Goal: Task Accomplishment & Management: Manage account settings

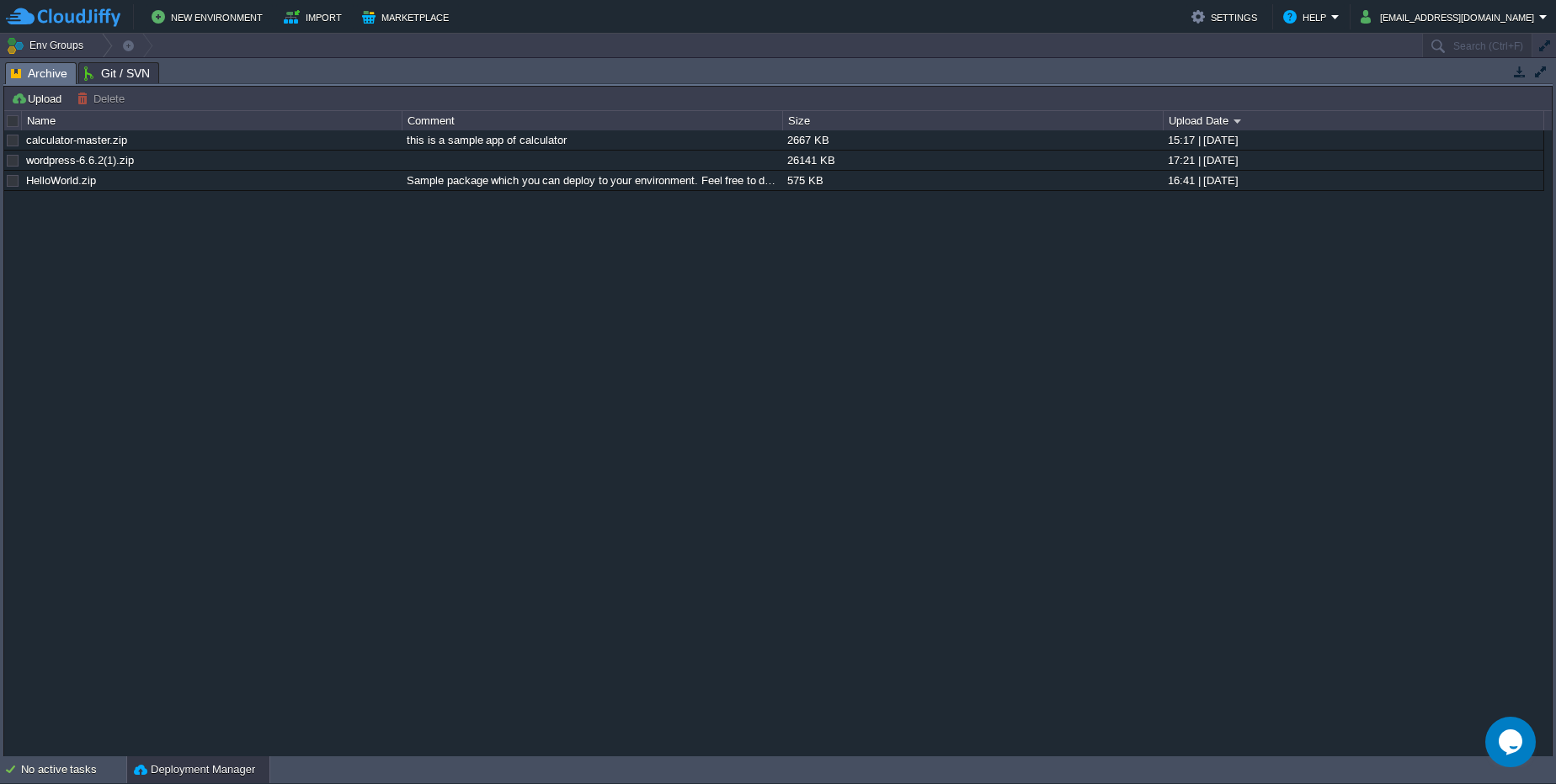
drag, startPoint x: 1390, startPoint y: 67, endPoint x: 1394, endPoint y: 77, distance: 10.8
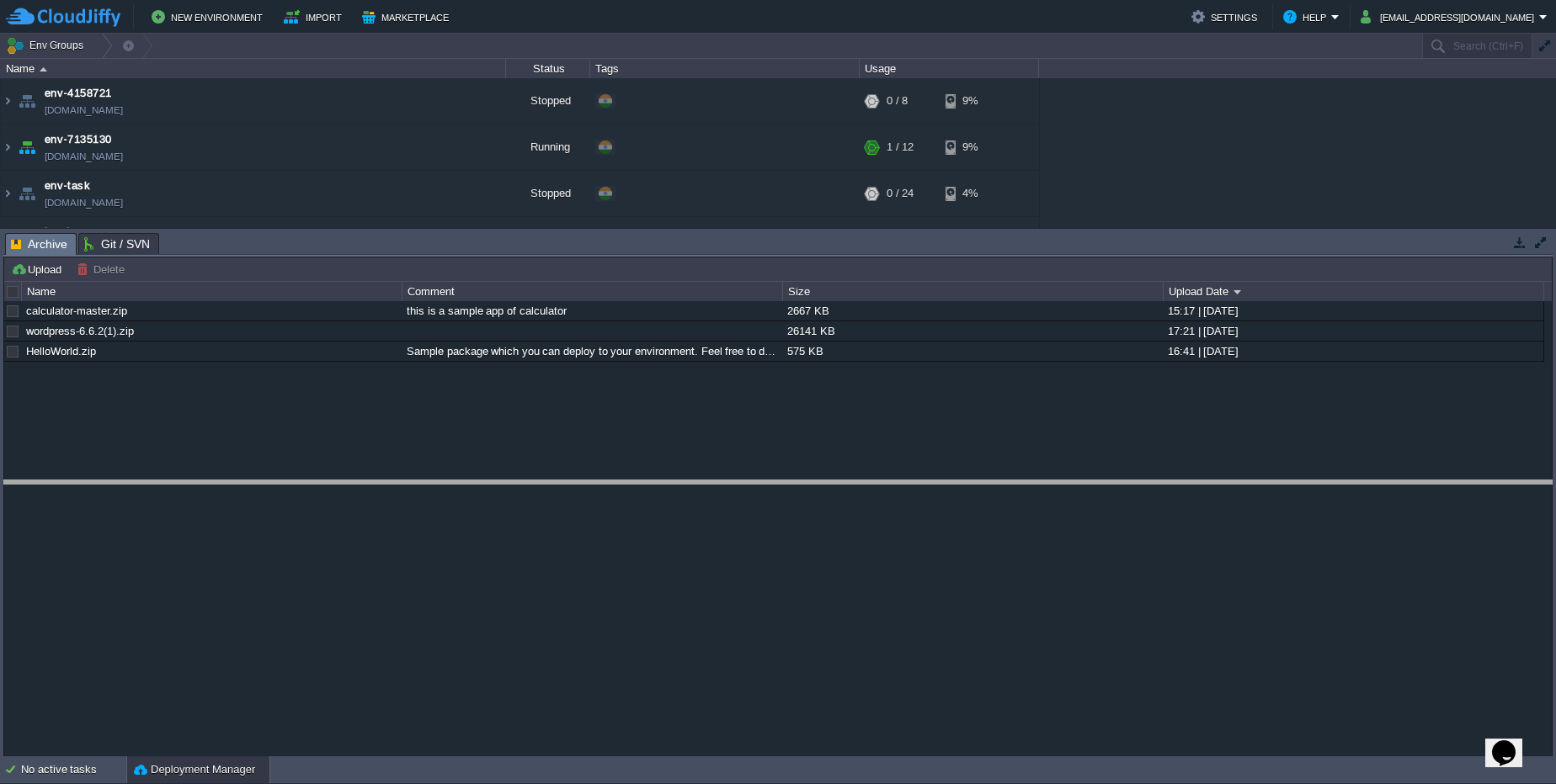
drag, startPoint x: 1012, startPoint y: 234, endPoint x: 1038, endPoint y: 481, distance: 248.4
click at [1038, 481] on body "New Environment Import Marketplace Bonus ₹0.00 Upgrade Account Settings Help [E…" at bounding box center [778, 392] width 1556 height 784
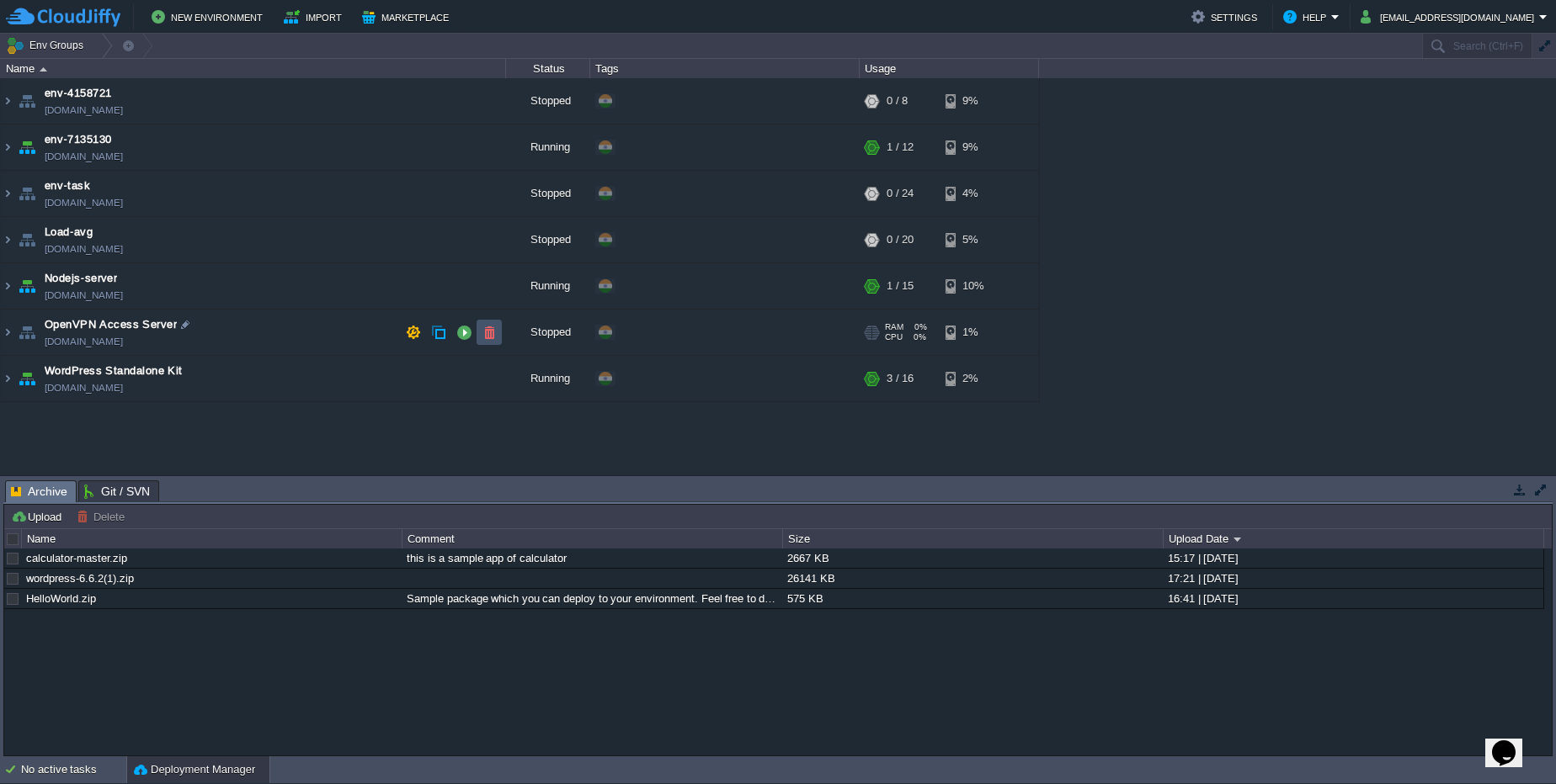
click at [488, 333] on button "button" at bounding box center [489, 332] width 16 height 16
click at [460, 108] on button "button" at bounding box center [464, 101] width 16 height 16
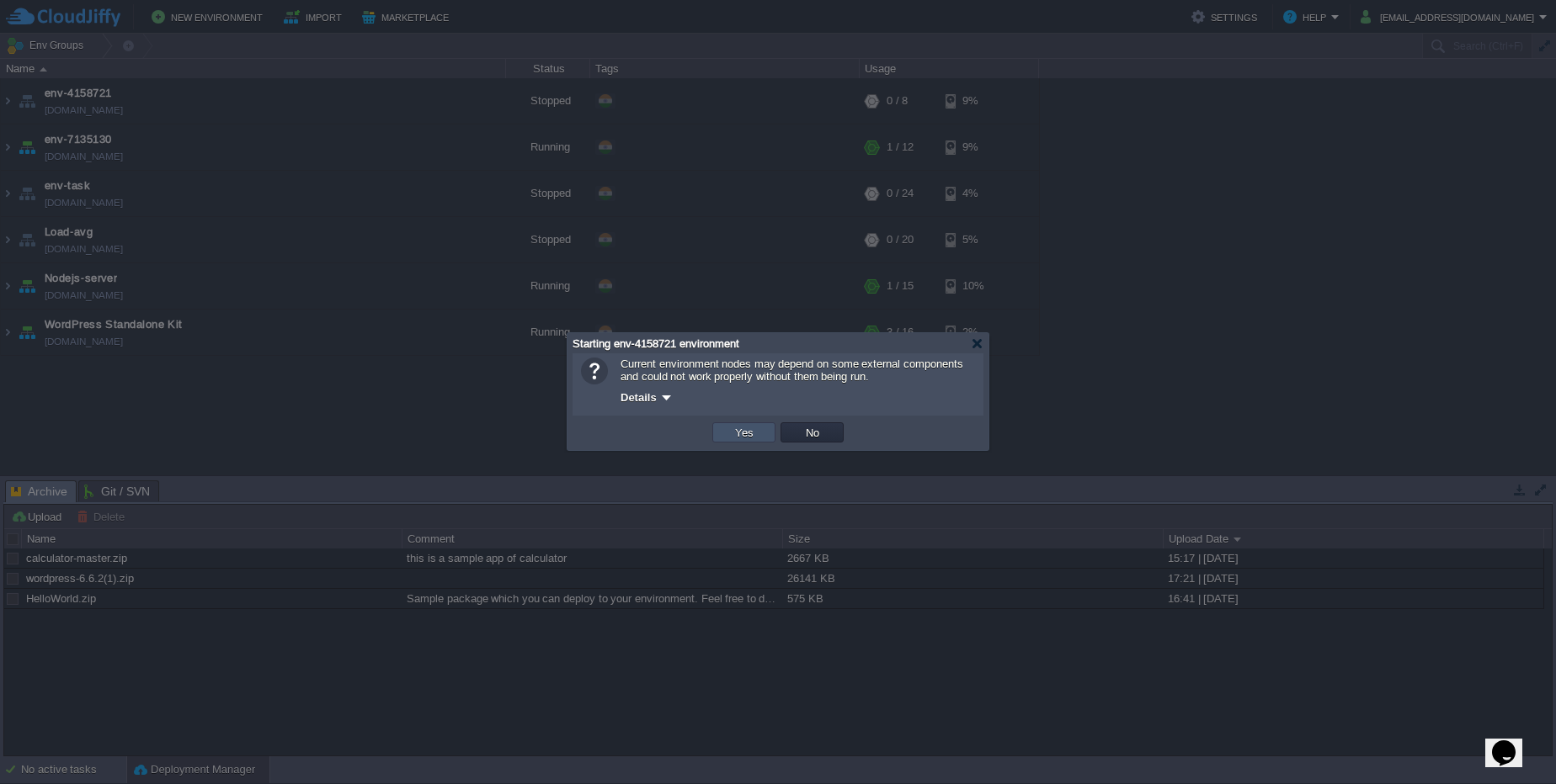
click at [756, 438] on button "Yes" at bounding box center [743, 432] width 28 height 16
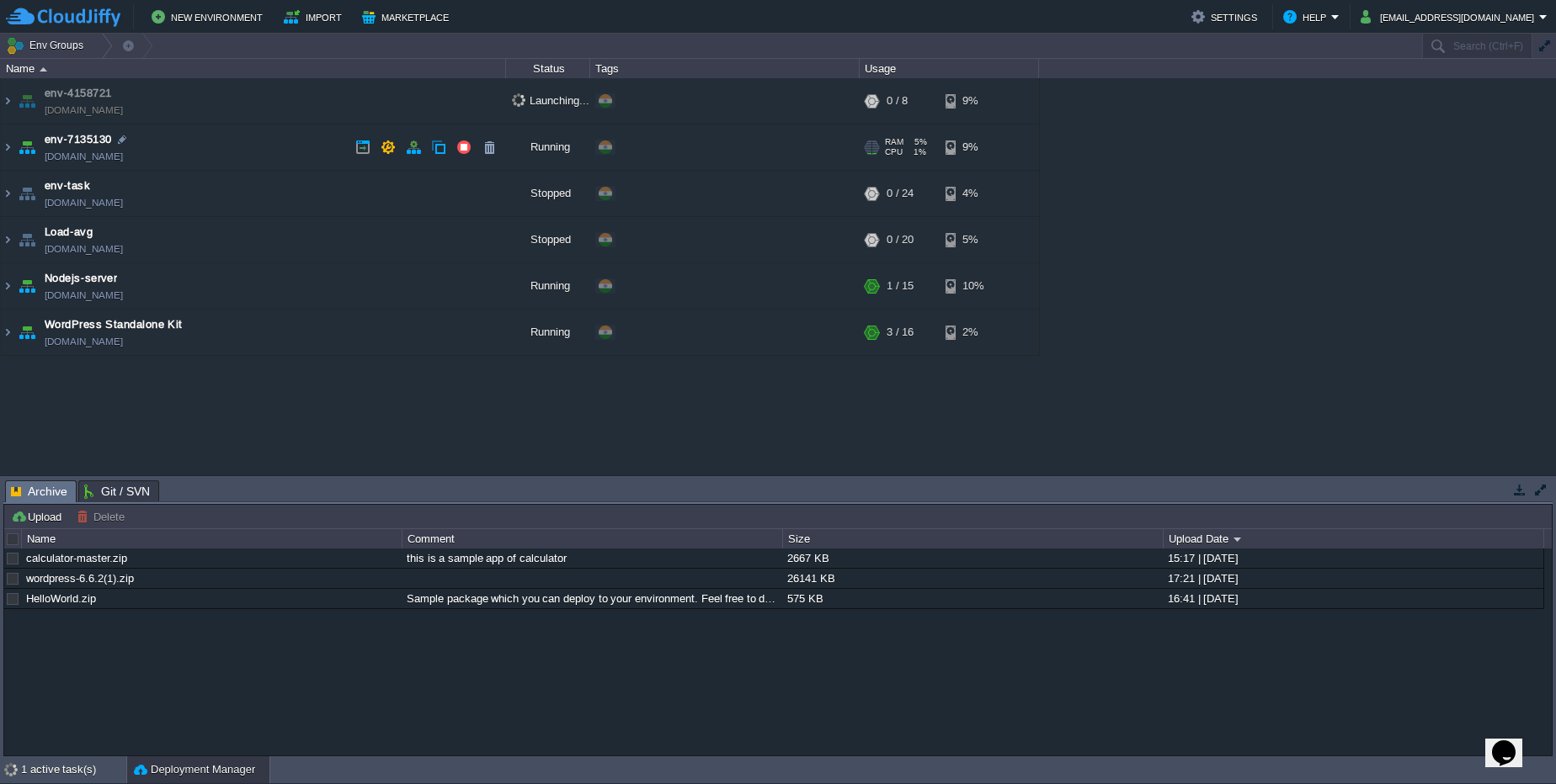
click at [122, 155] on link "[DOMAIN_NAME]" at bounding box center [84, 155] width 79 height 17
click at [110, 295] on link "[DOMAIN_NAME]" at bounding box center [84, 294] width 79 height 17
click at [121, 155] on link "[DOMAIN_NAME]" at bounding box center [84, 155] width 79 height 17
click at [488, 149] on button "button" at bounding box center [489, 148] width 16 height 16
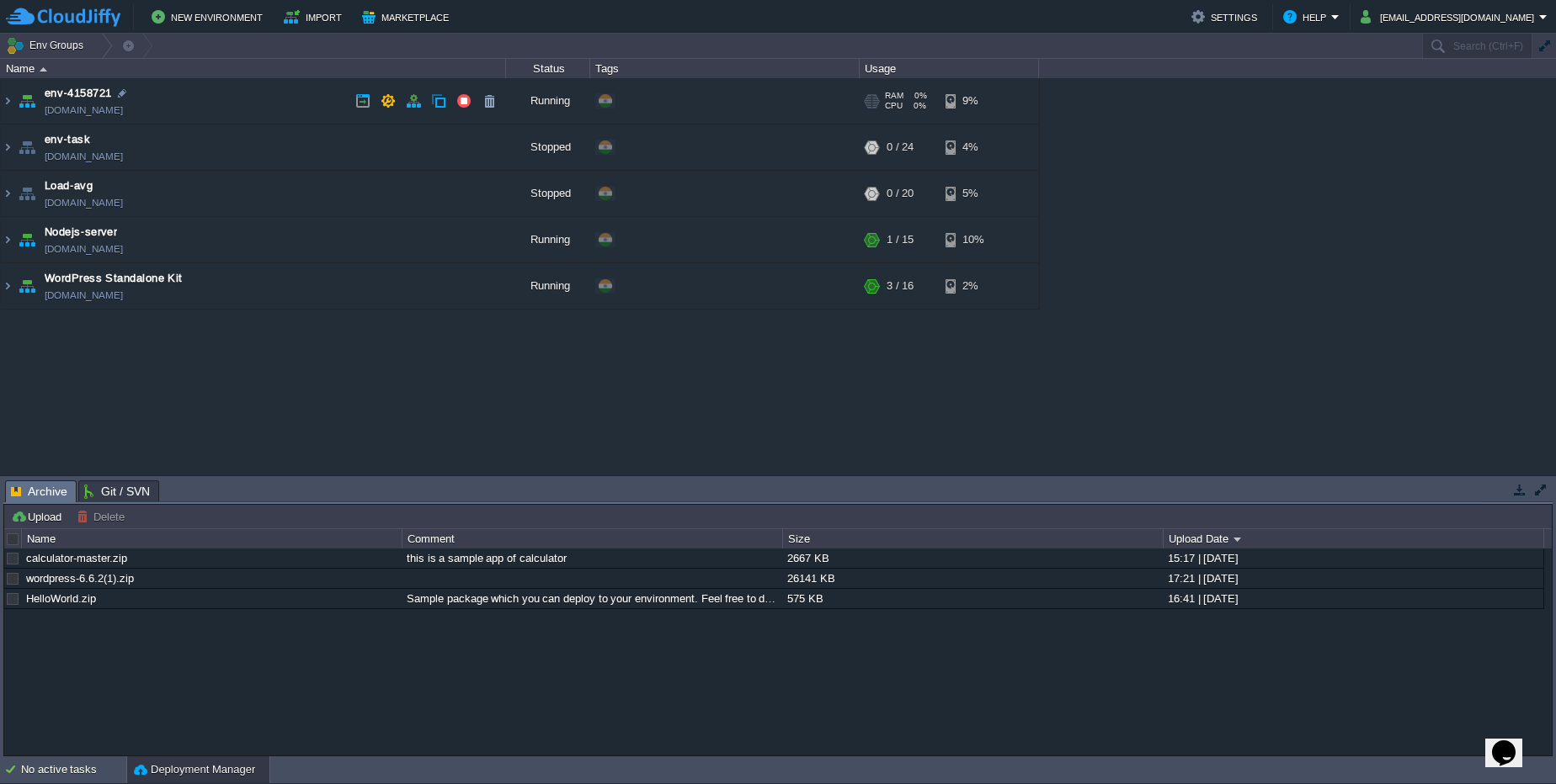
click at [122, 115] on link "[DOMAIN_NAME]" at bounding box center [84, 110] width 79 height 17
click at [484, 99] on button "button" at bounding box center [489, 101] width 16 height 16
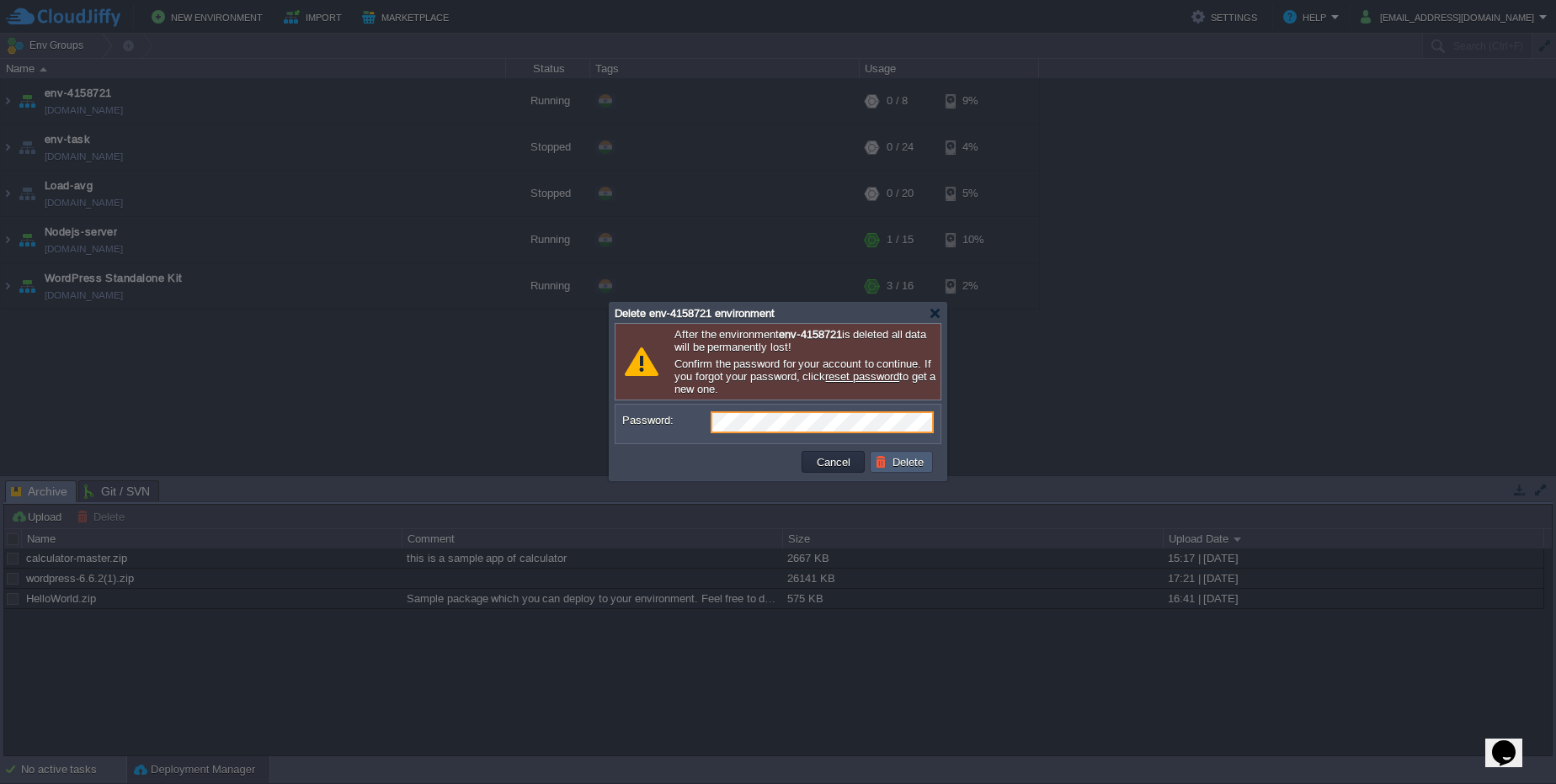
click at [896, 469] on td "Delete" at bounding box center [901, 461] width 63 height 22
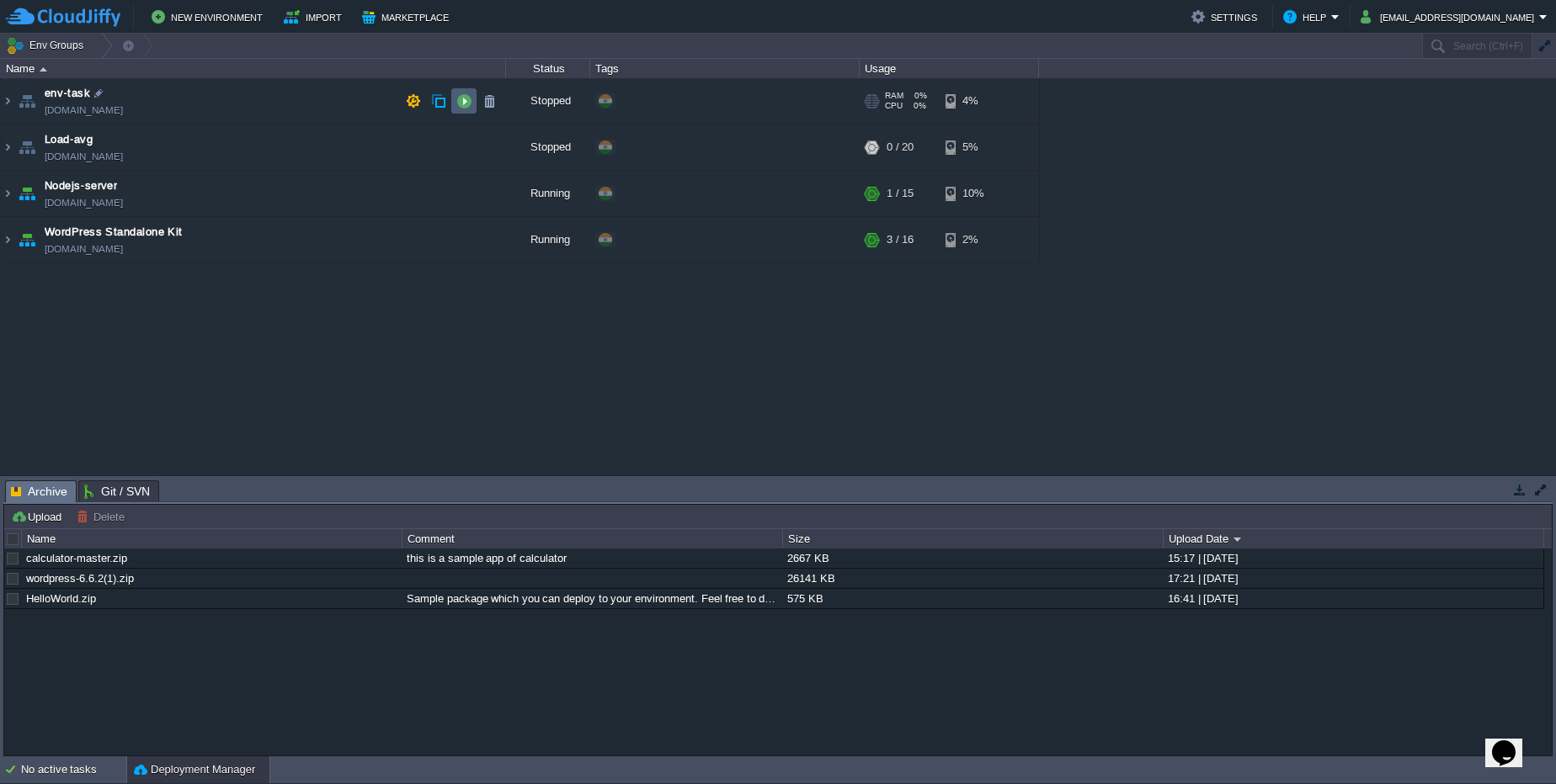
click at [456, 108] on td at bounding box center [464, 101] width 25 height 25
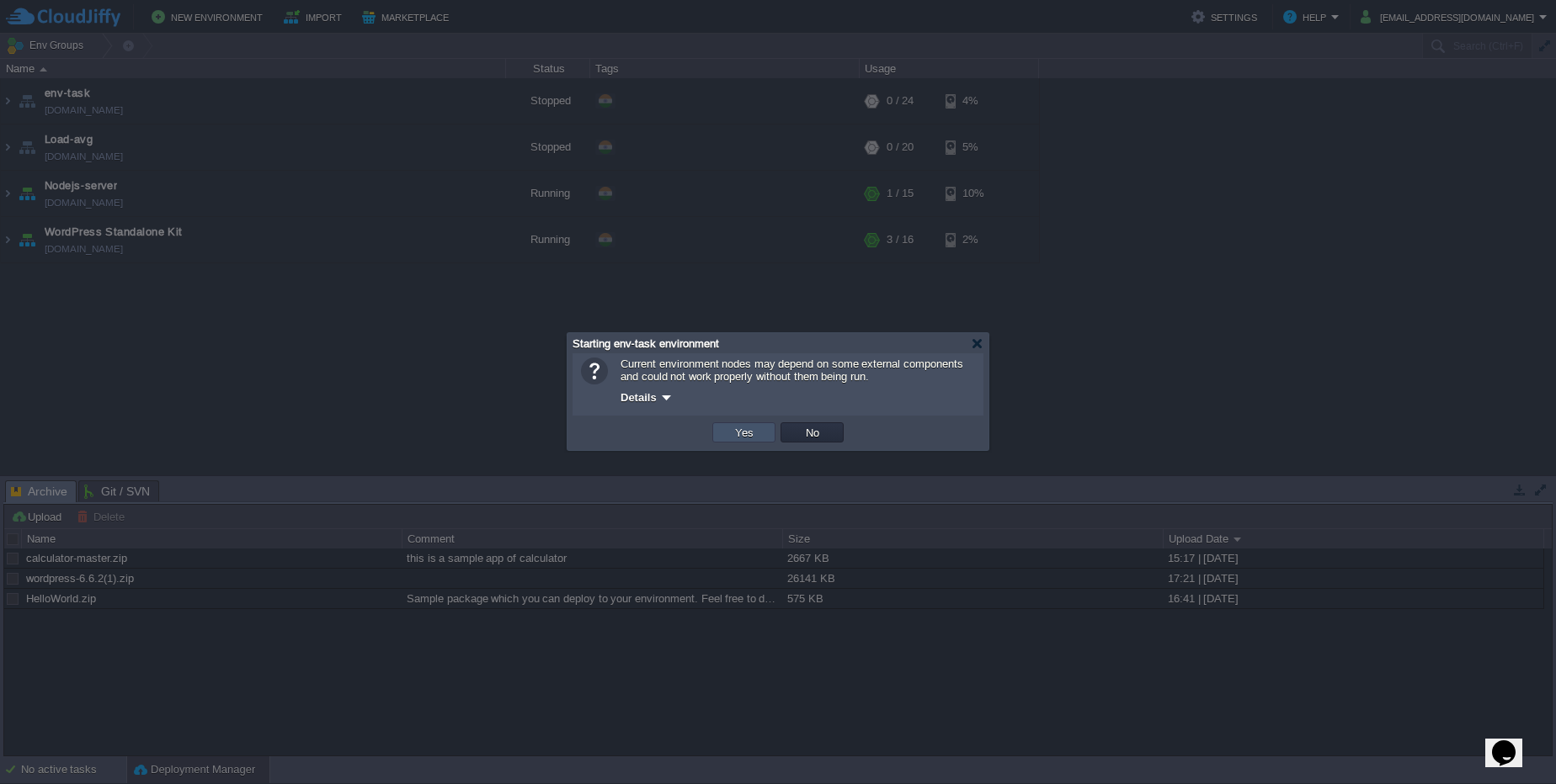
click at [746, 431] on button "Yes" at bounding box center [743, 432] width 28 height 16
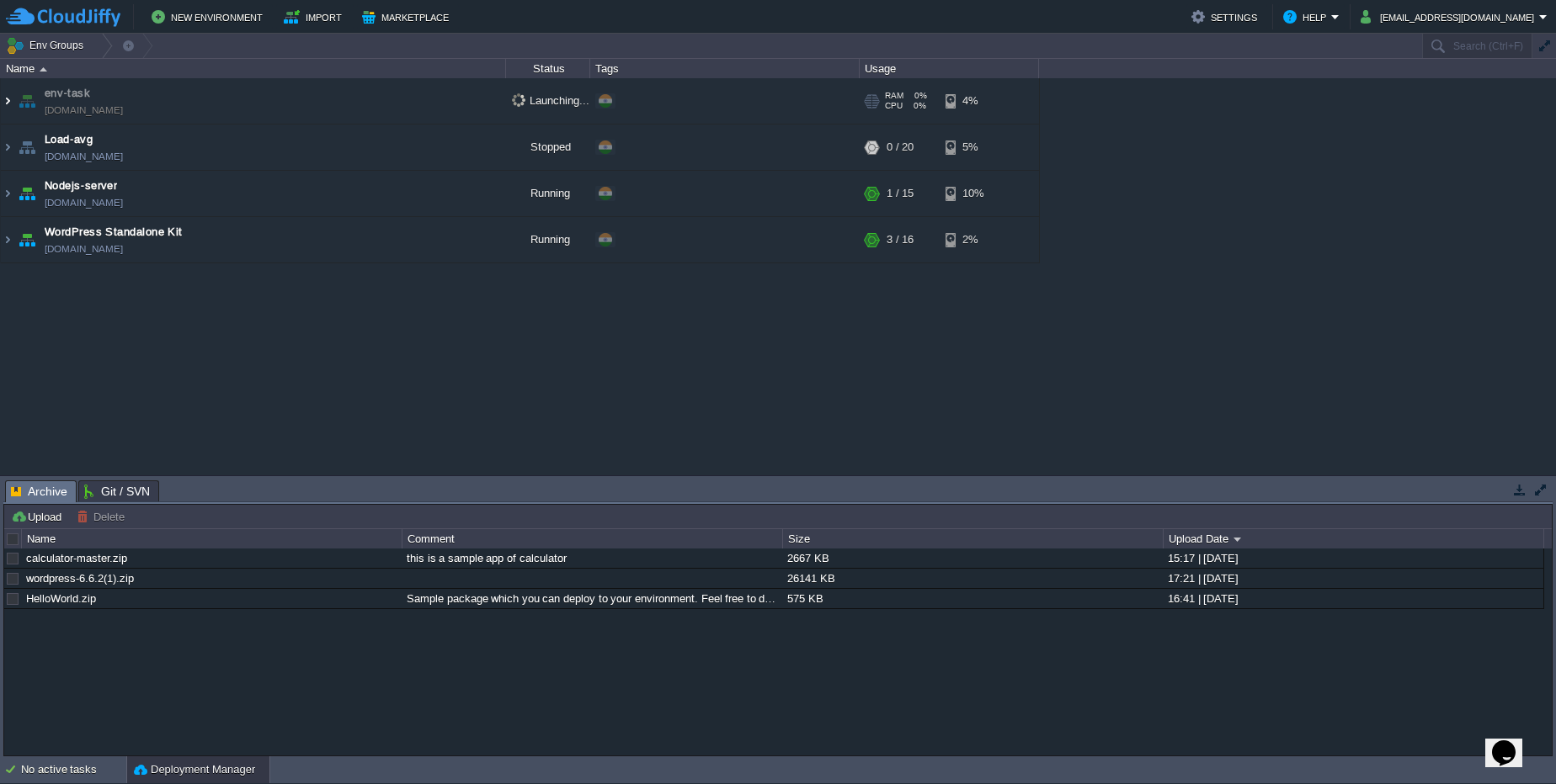
click at [6, 104] on img at bounding box center [8, 101] width 14 height 46
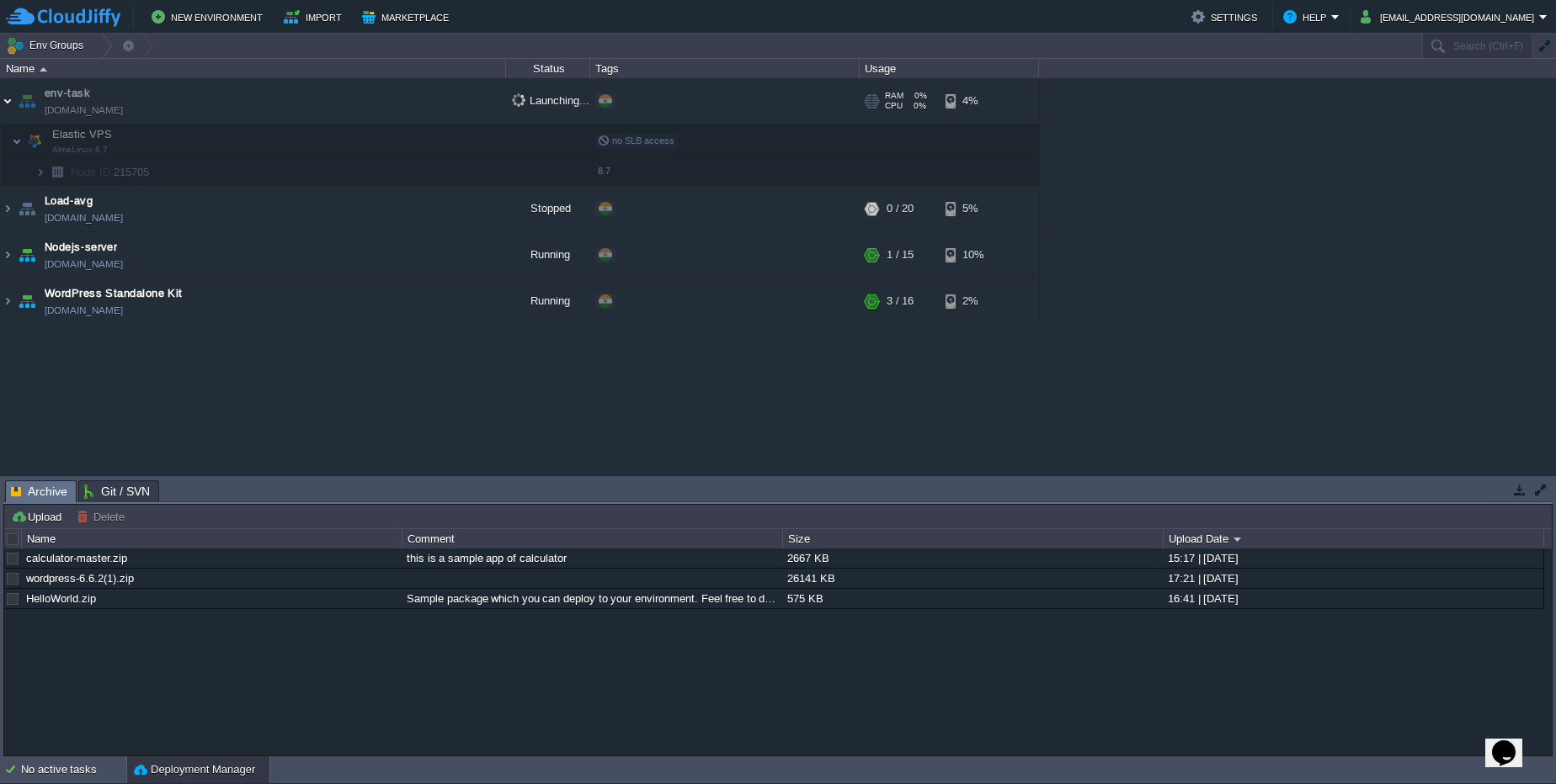
click at [6, 104] on img at bounding box center [8, 101] width 14 height 46
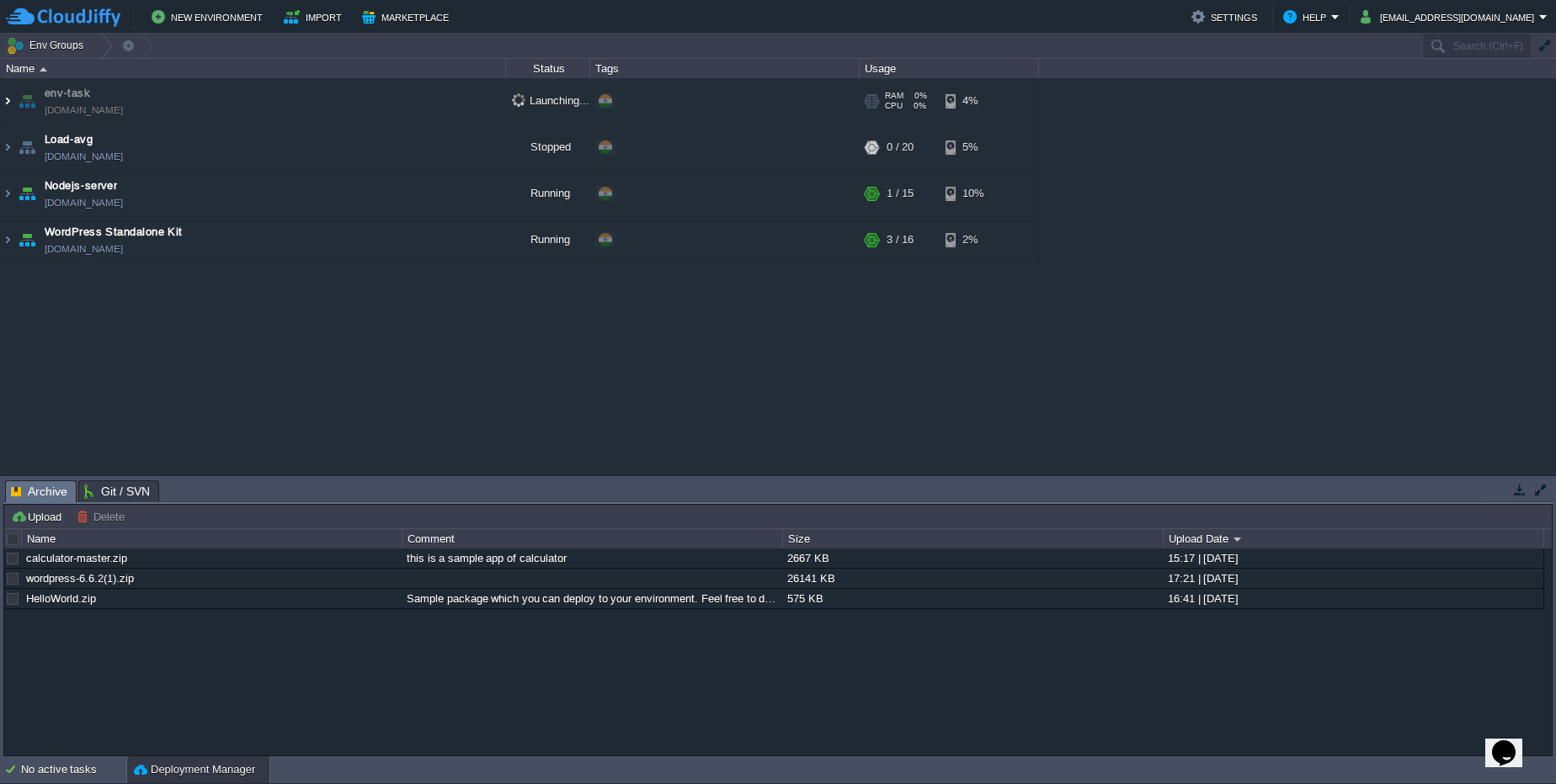
click at [2, 104] on img at bounding box center [8, 101] width 14 height 46
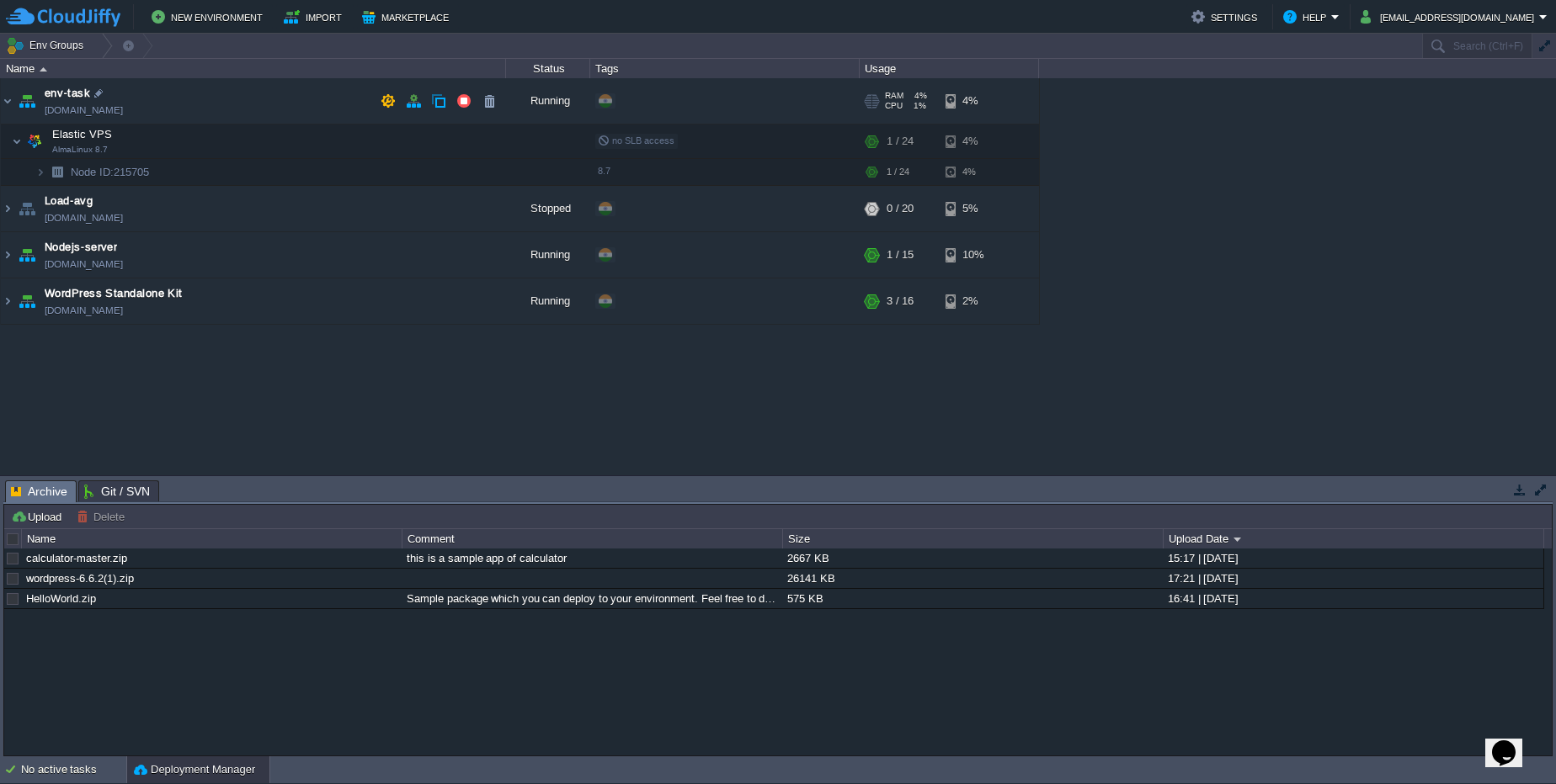
click at [114, 114] on span "[DOMAIN_NAME]" at bounding box center [84, 110] width 79 height 17
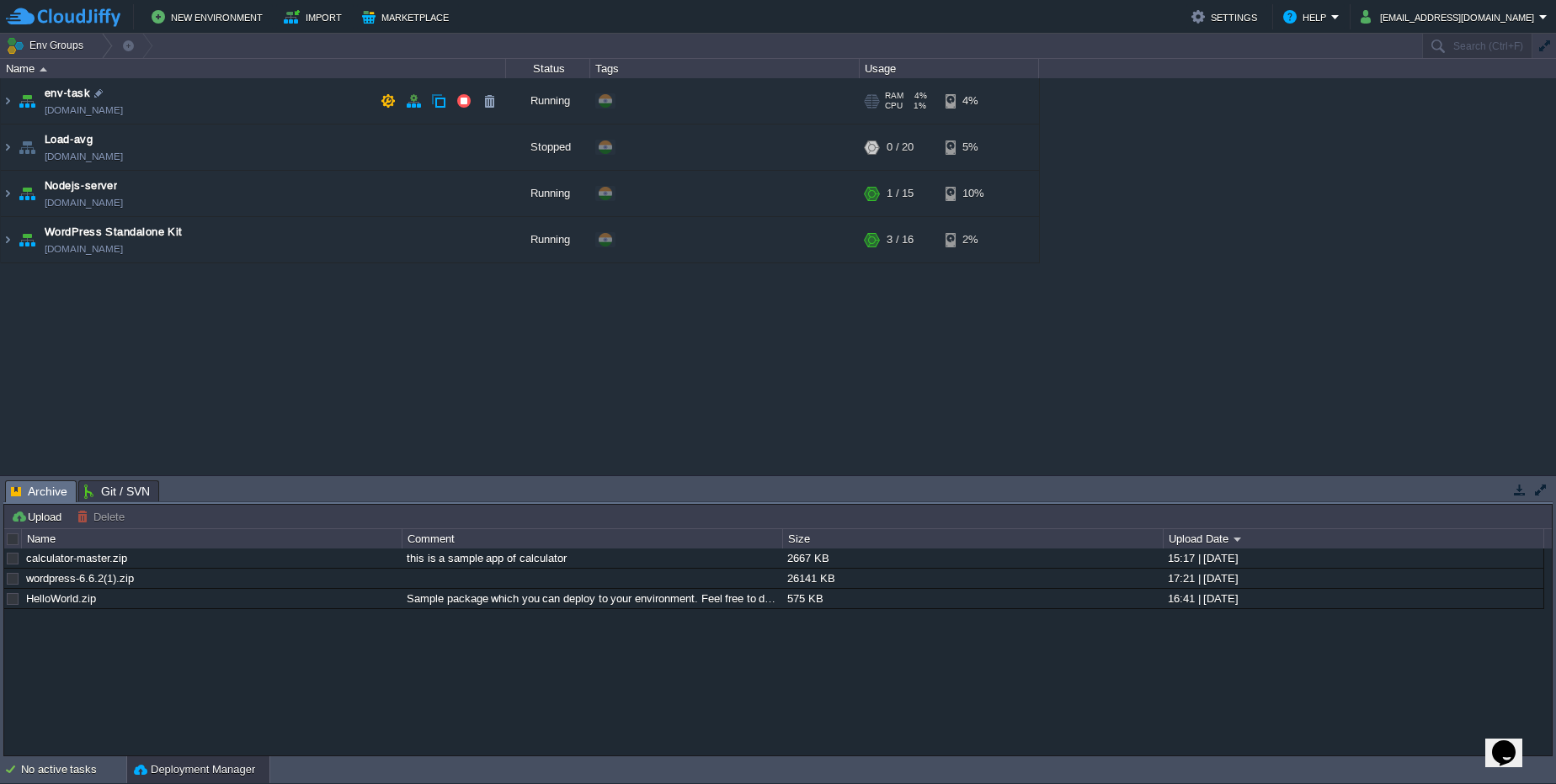
click at [114, 114] on span "[DOMAIN_NAME]" at bounding box center [84, 110] width 79 height 17
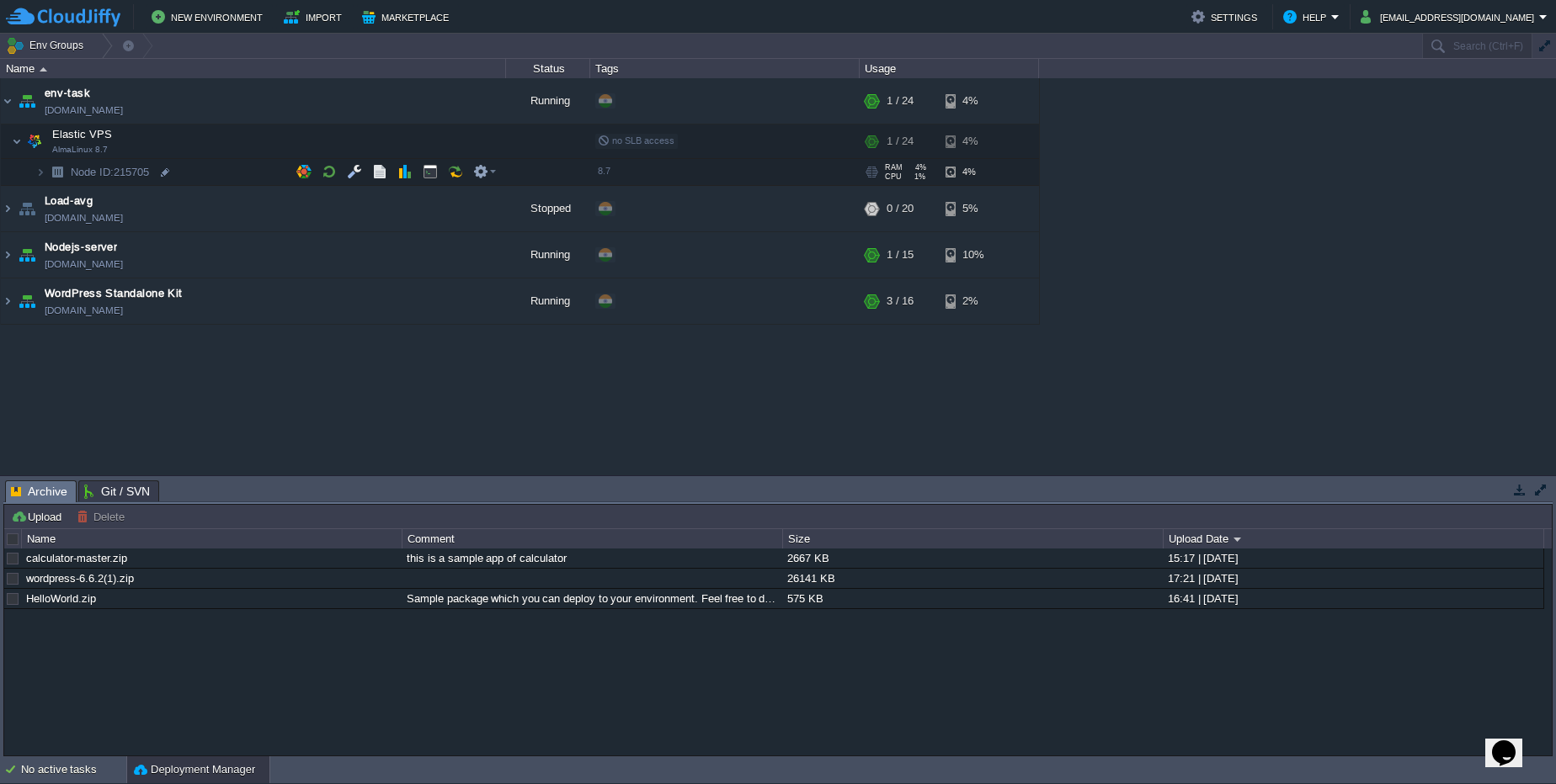
click at [45, 172] on img at bounding box center [40, 172] width 10 height 26
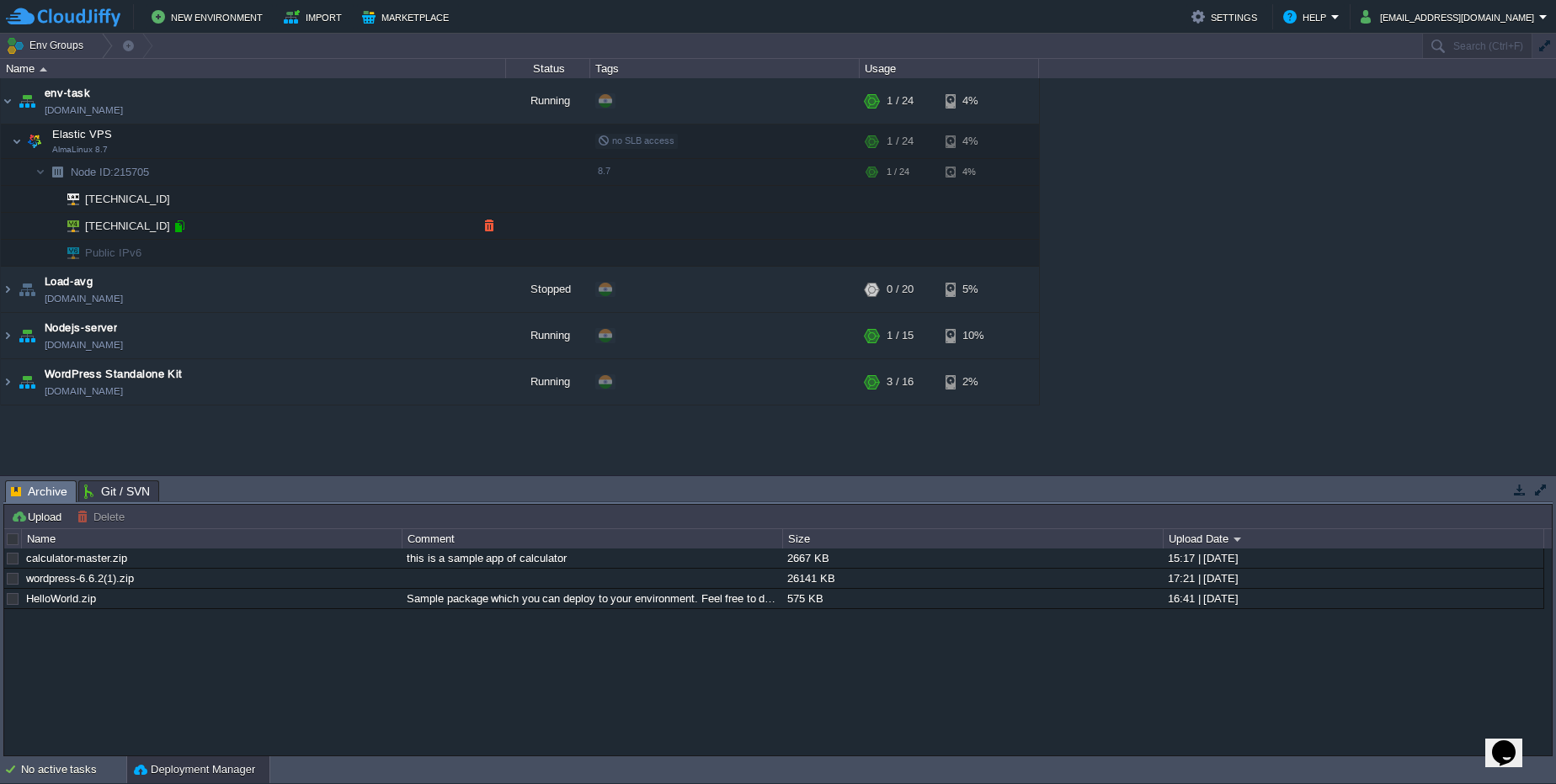
click at [180, 227] on div at bounding box center [180, 226] width 16 height 16
click at [427, 144] on button "button" at bounding box center [431, 142] width 16 height 16
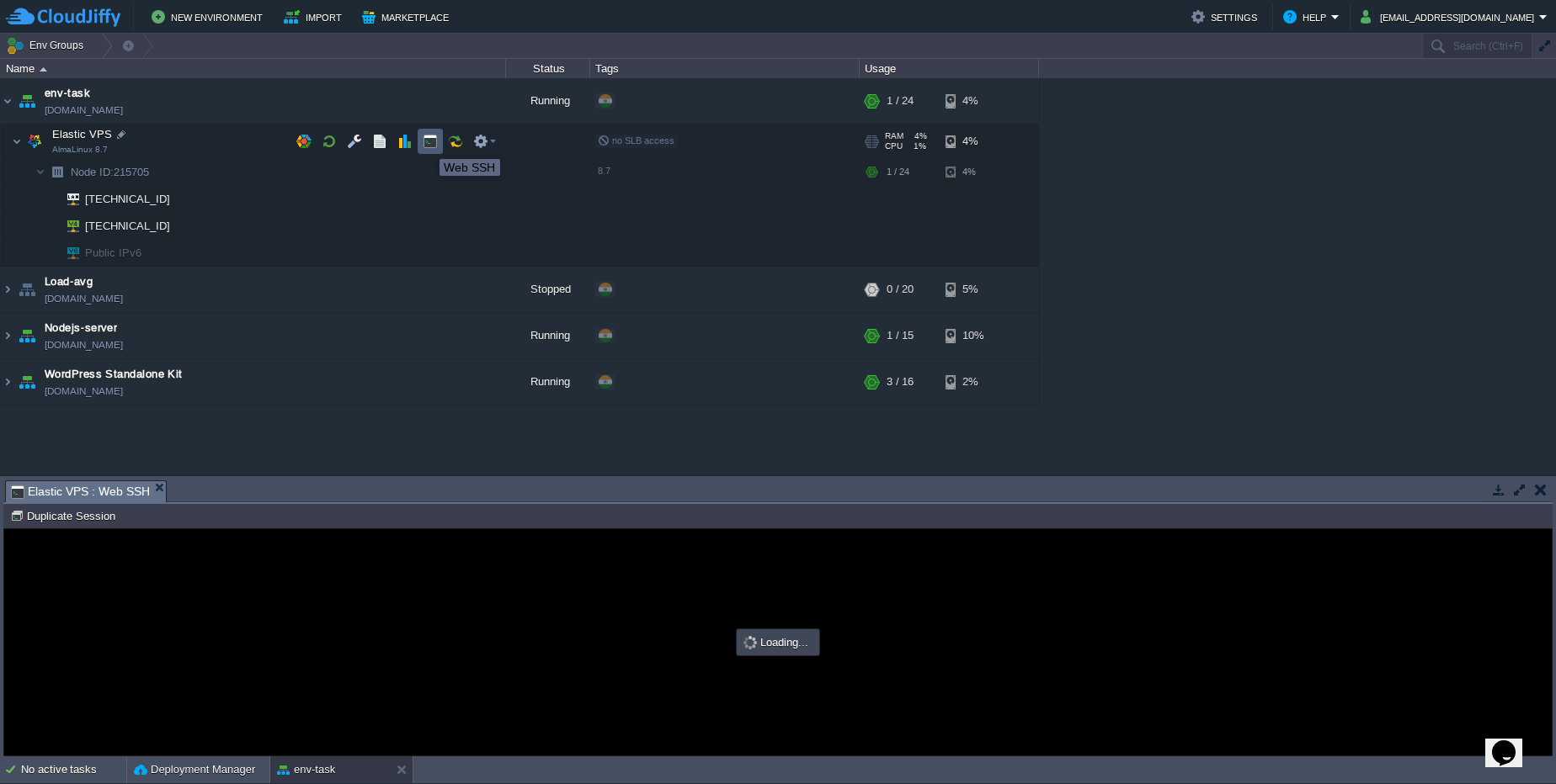
type input "#000000"
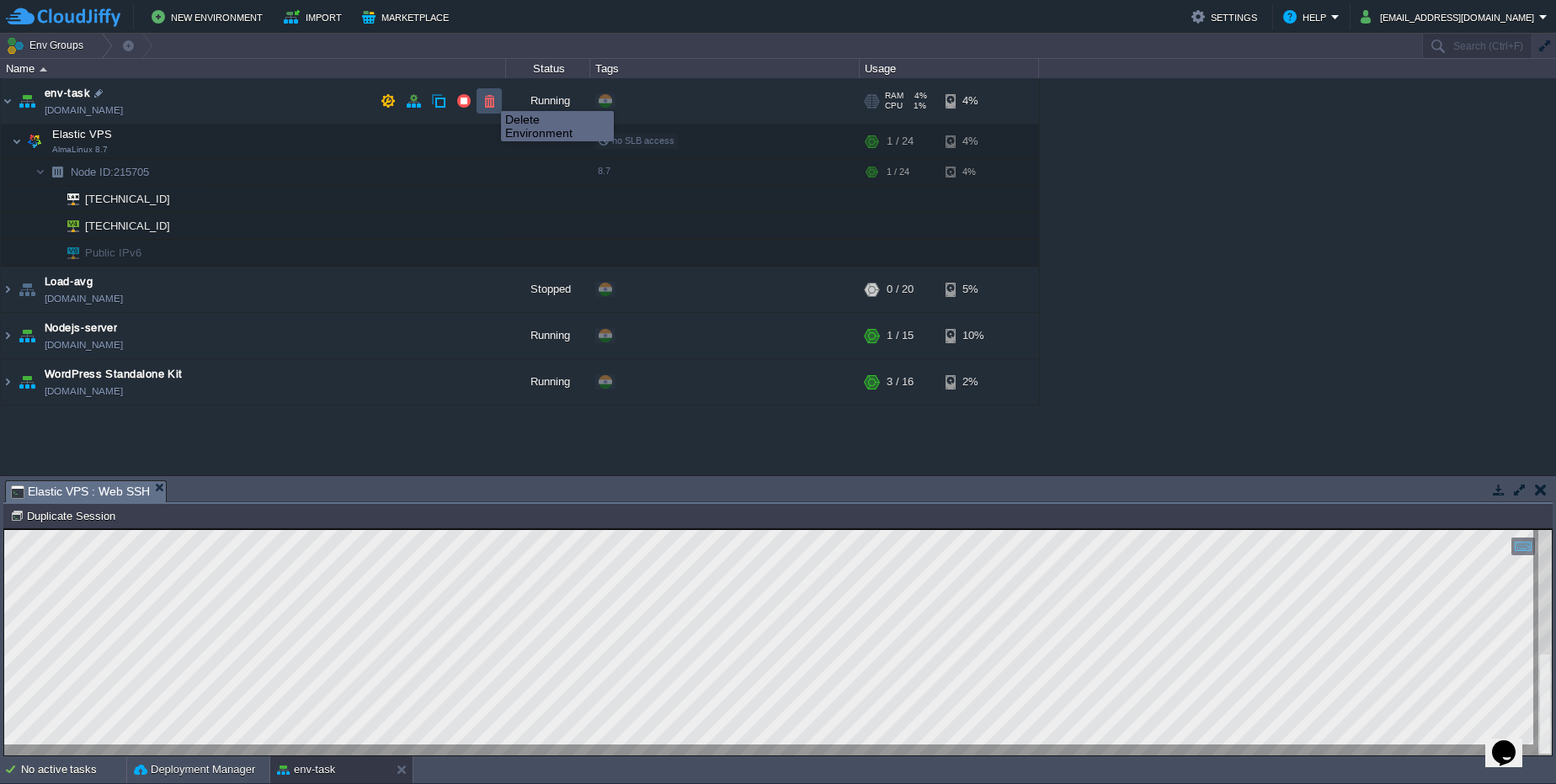
click at [488, 96] on button "button" at bounding box center [489, 101] width 16 height 16
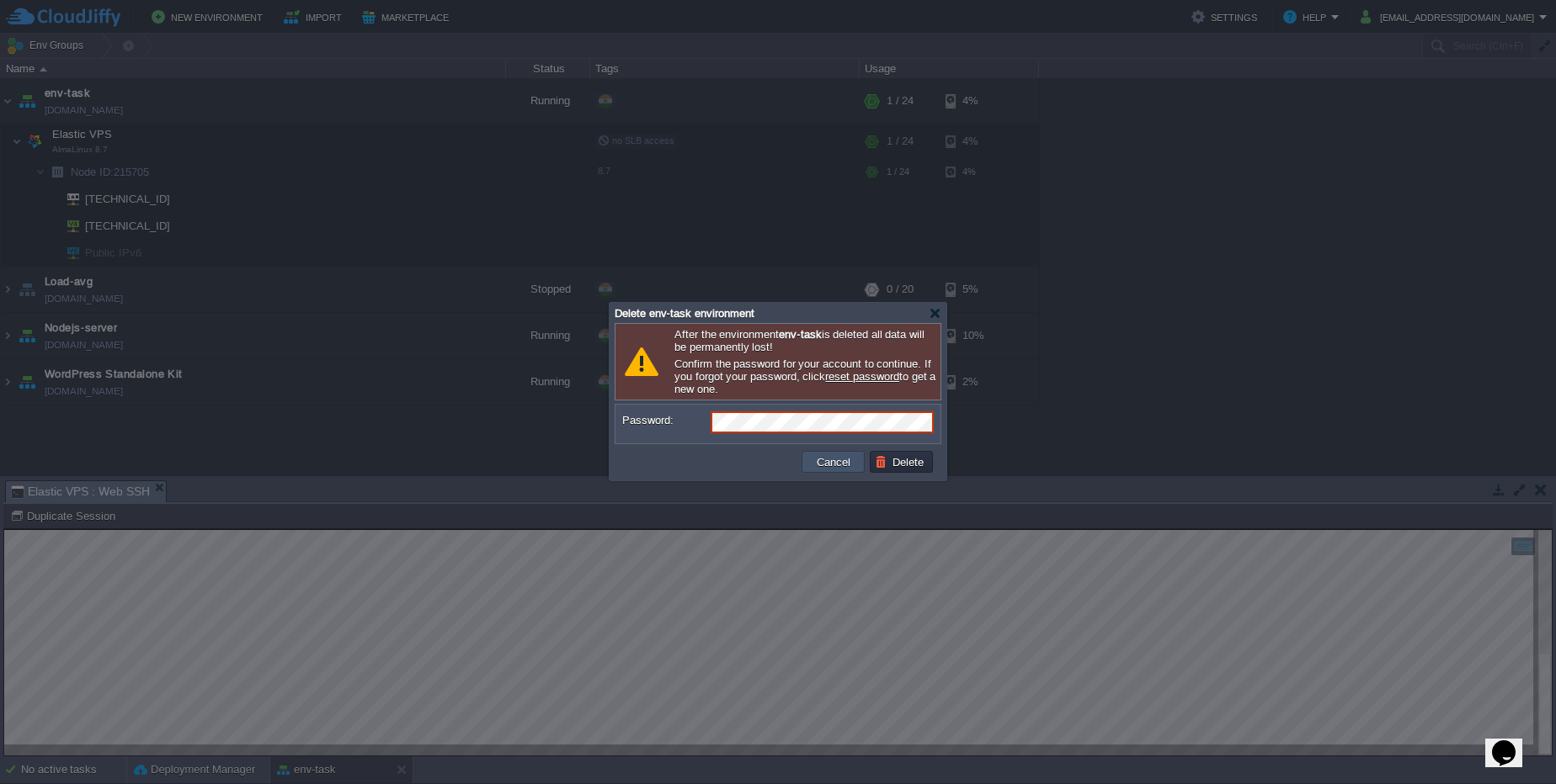
click at [829, 456] on button "Cancel" at bounding box center [833, 462] width 44 height 16
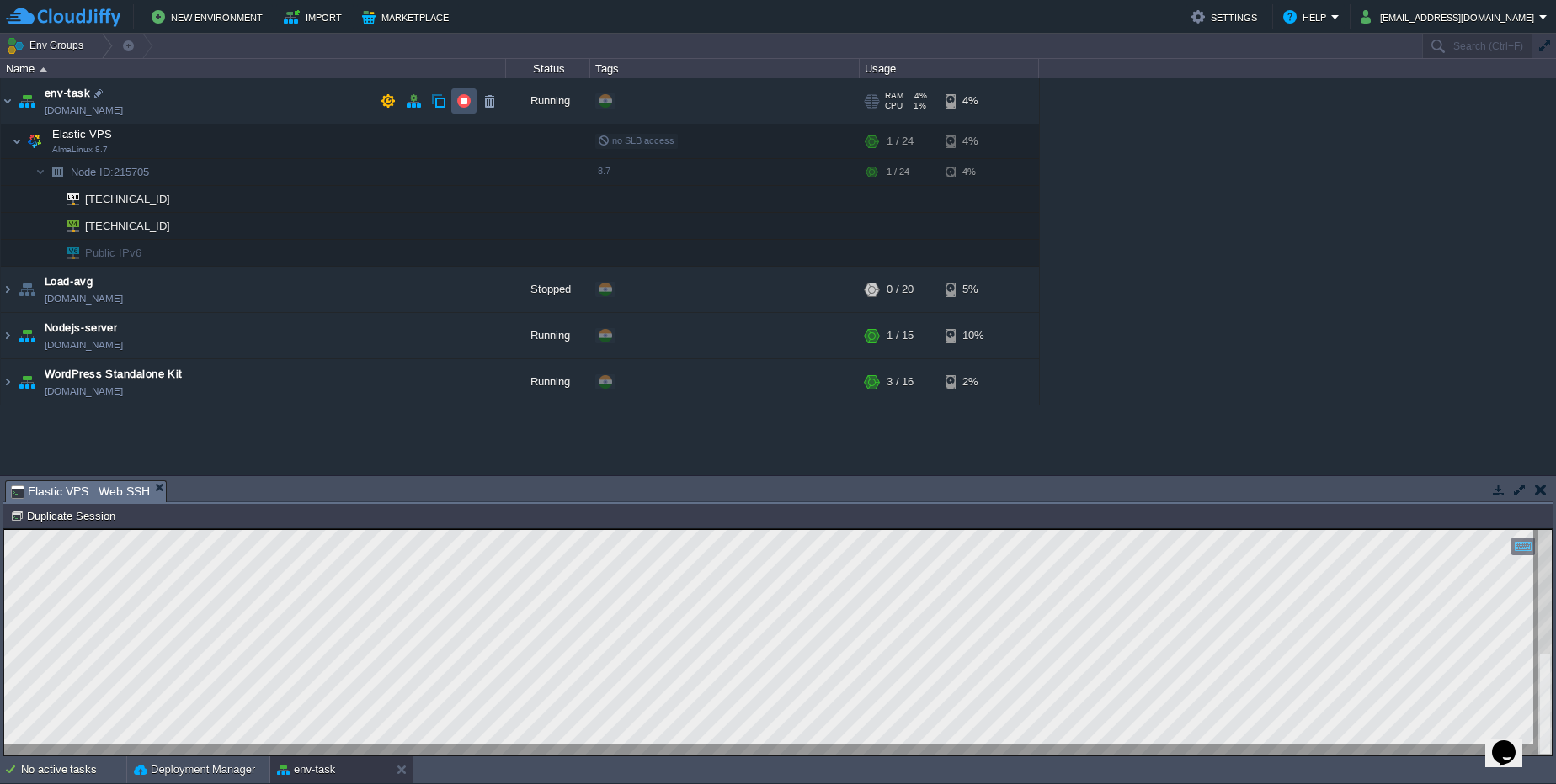
click at [459, 101] on button "button" at bounding box center [464, 101] width 16 height 16
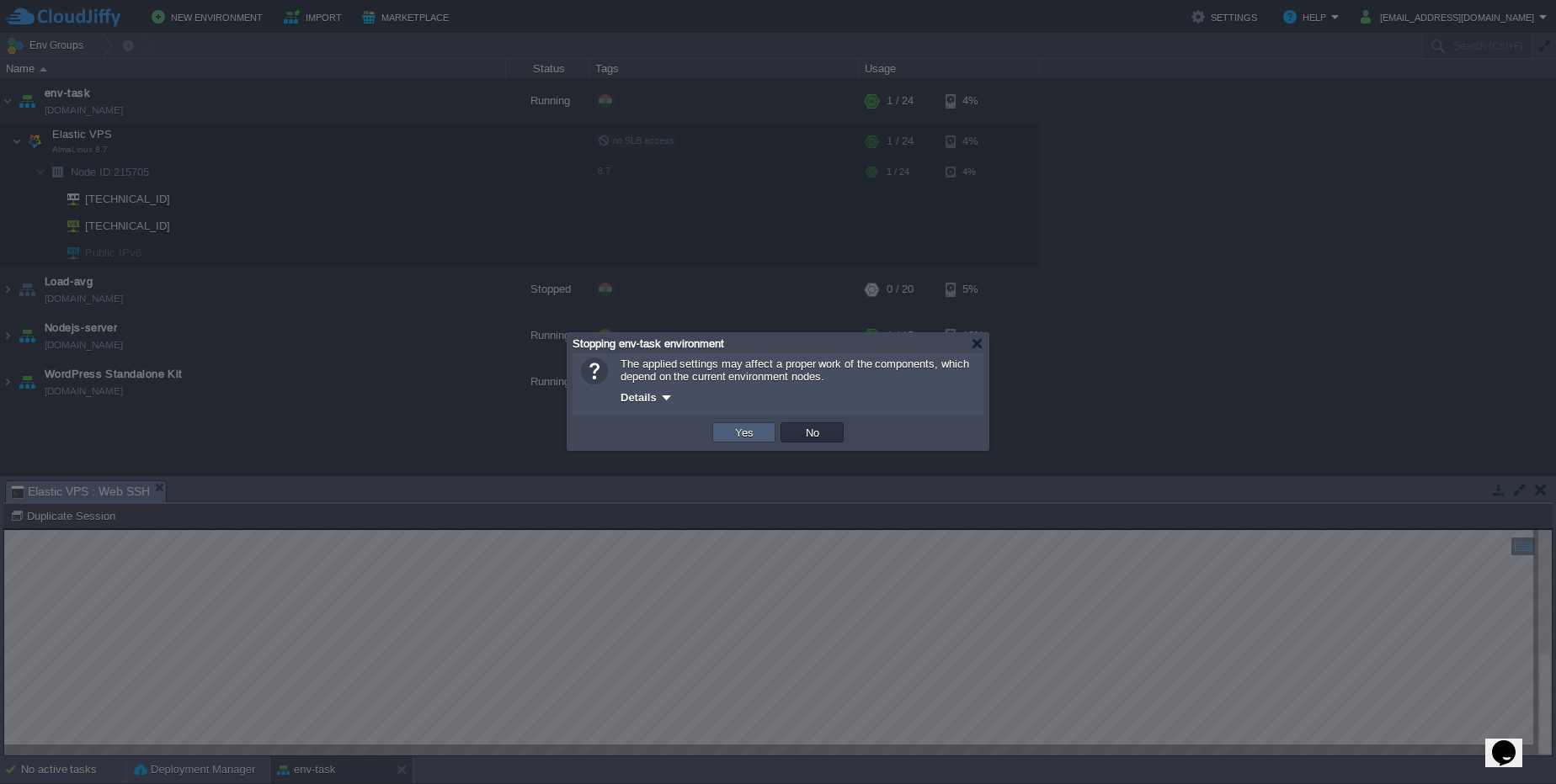
click at [724, 435] on td "Yes" at bounding box center [743, 432] width 63 height 20
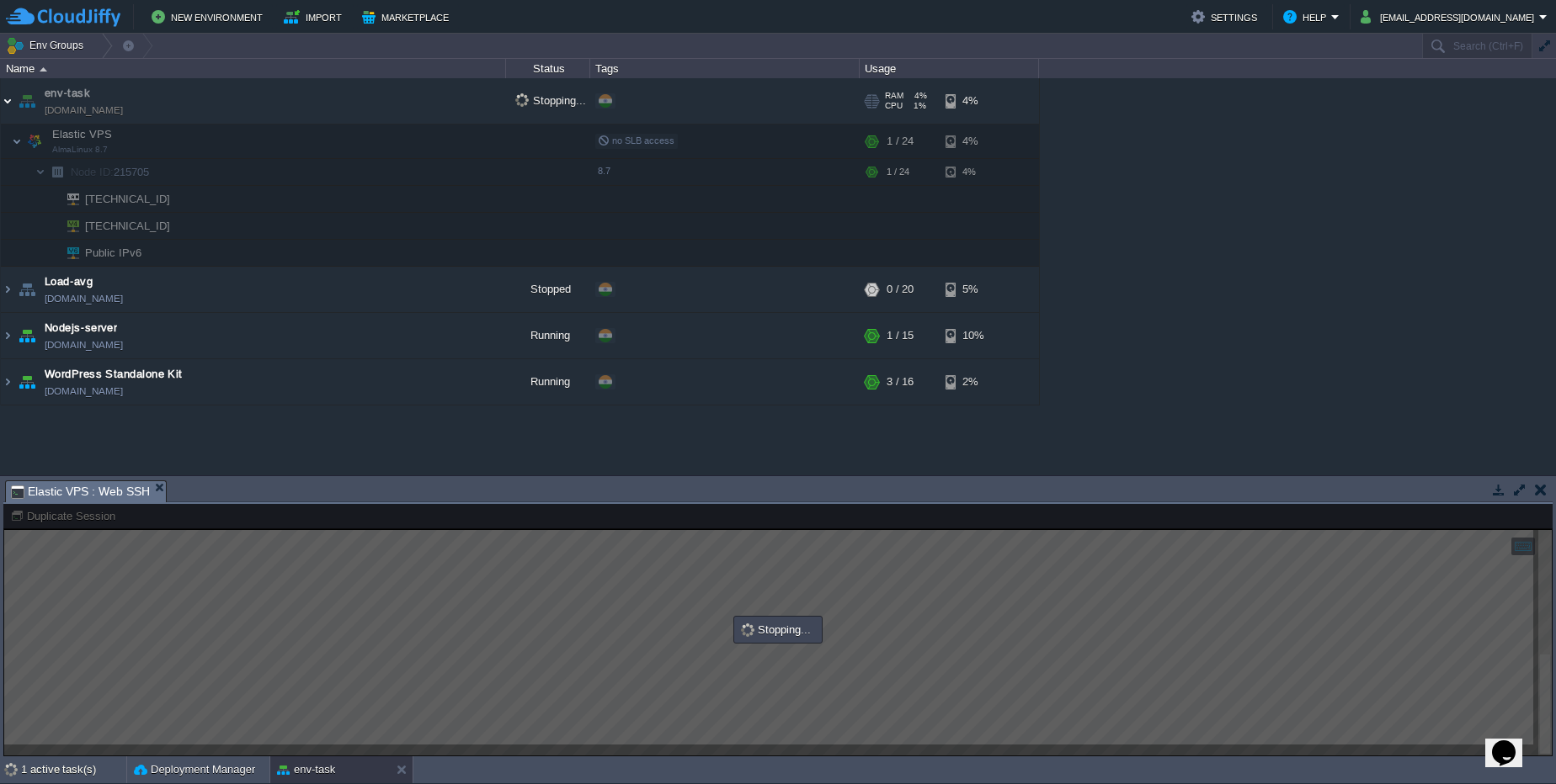
click at [14, 96] on img at bounding box center [8, 101] width 14 height 46
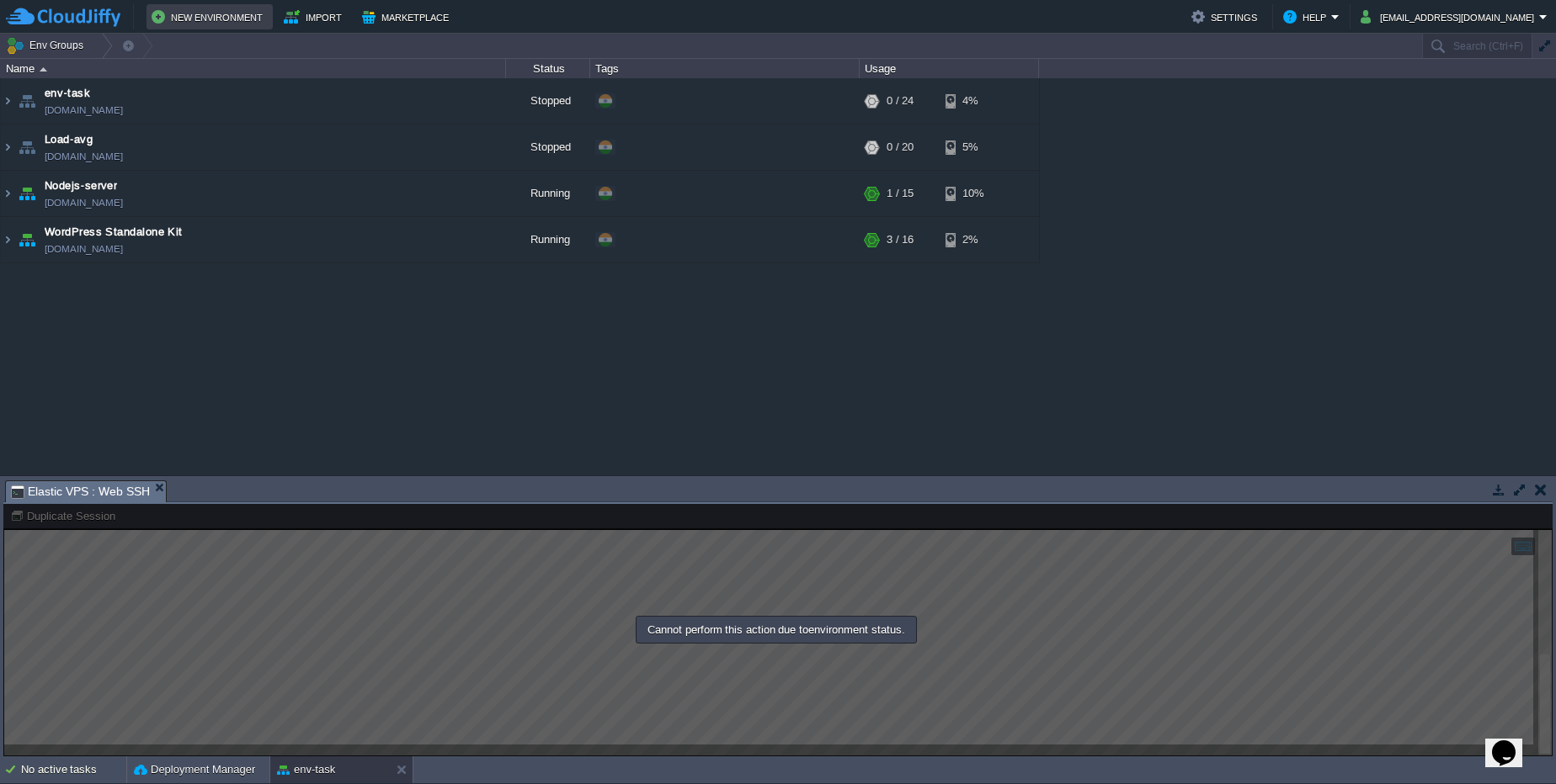
click at [207, 23] on button "New Environment" at bounding box center [210, 17] width 117 height 20
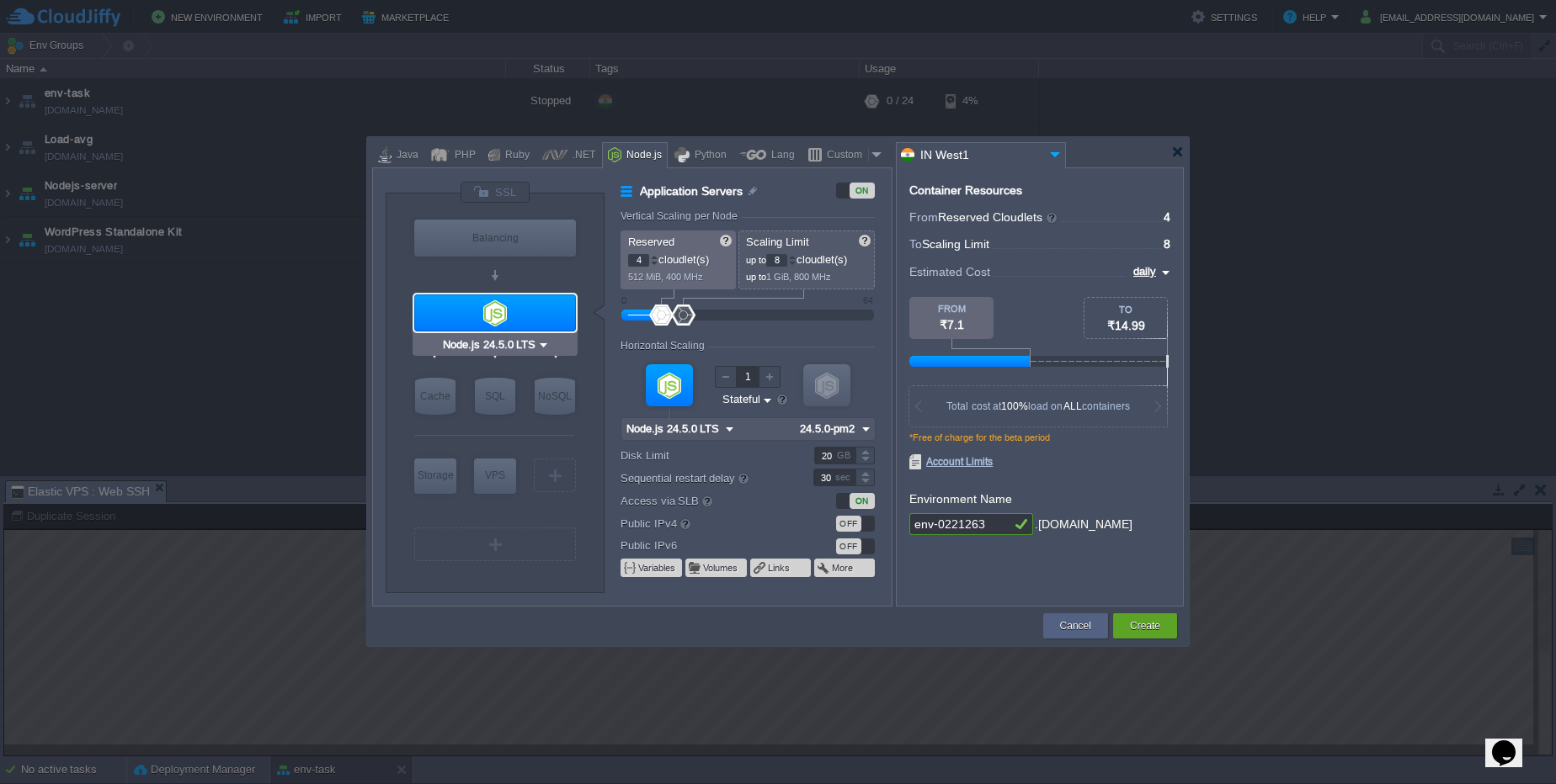
type input "NGINX 1.28.0"
click at [453, 150] on div "PHP" at bounding box center [463, 155] width 26 height 25
type input "Application Servers"
type input "1"
type input "4"
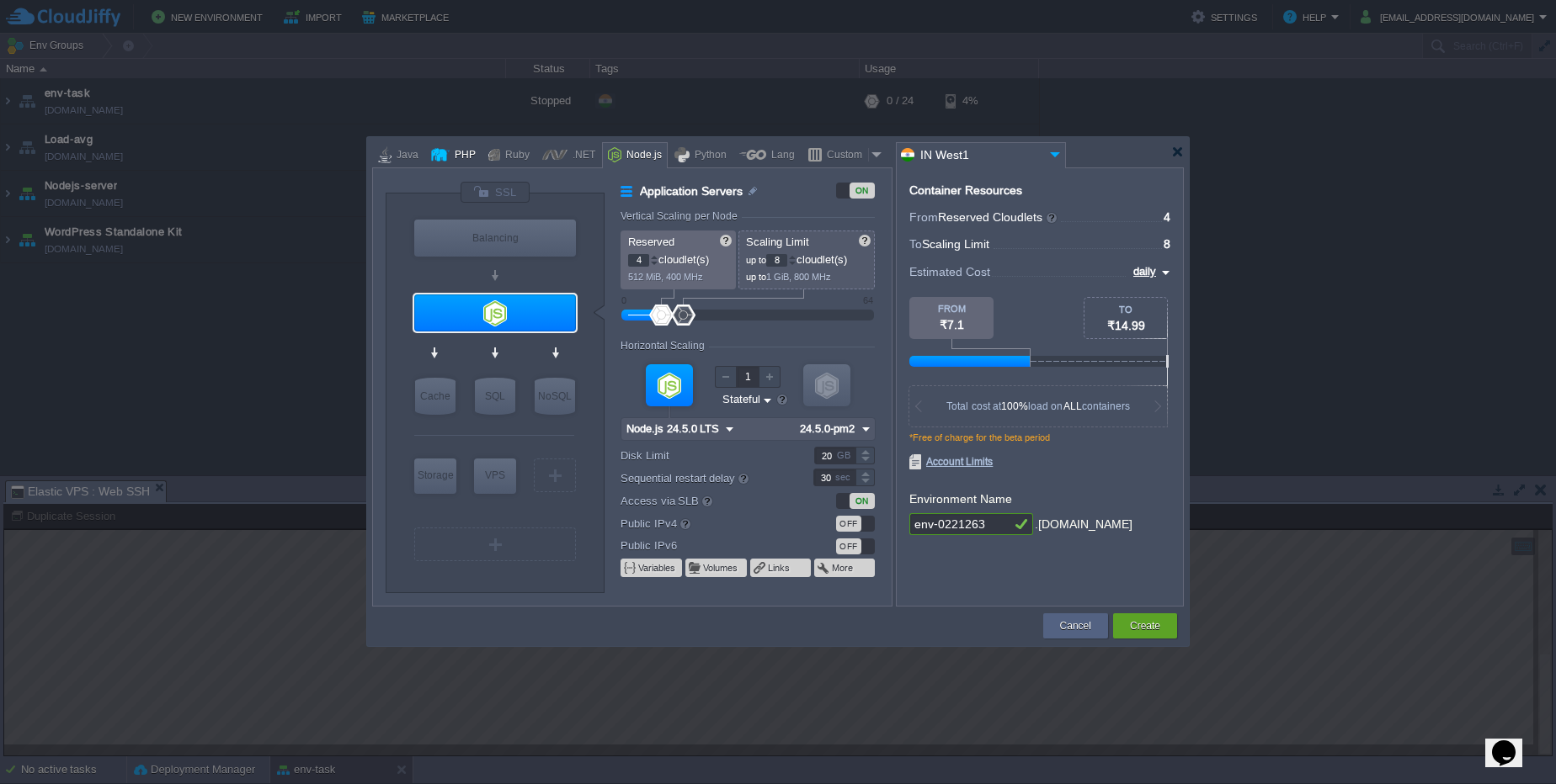
type input "Apache [DATE]"
type input "PHP [DATE]"
type input "Apache [DATE]"
click at [531, 344] on img at bounding box center [532, 344] width 13 height 17
click at [462, 313] on div at bounding box center [495, 313] width 161 height 37
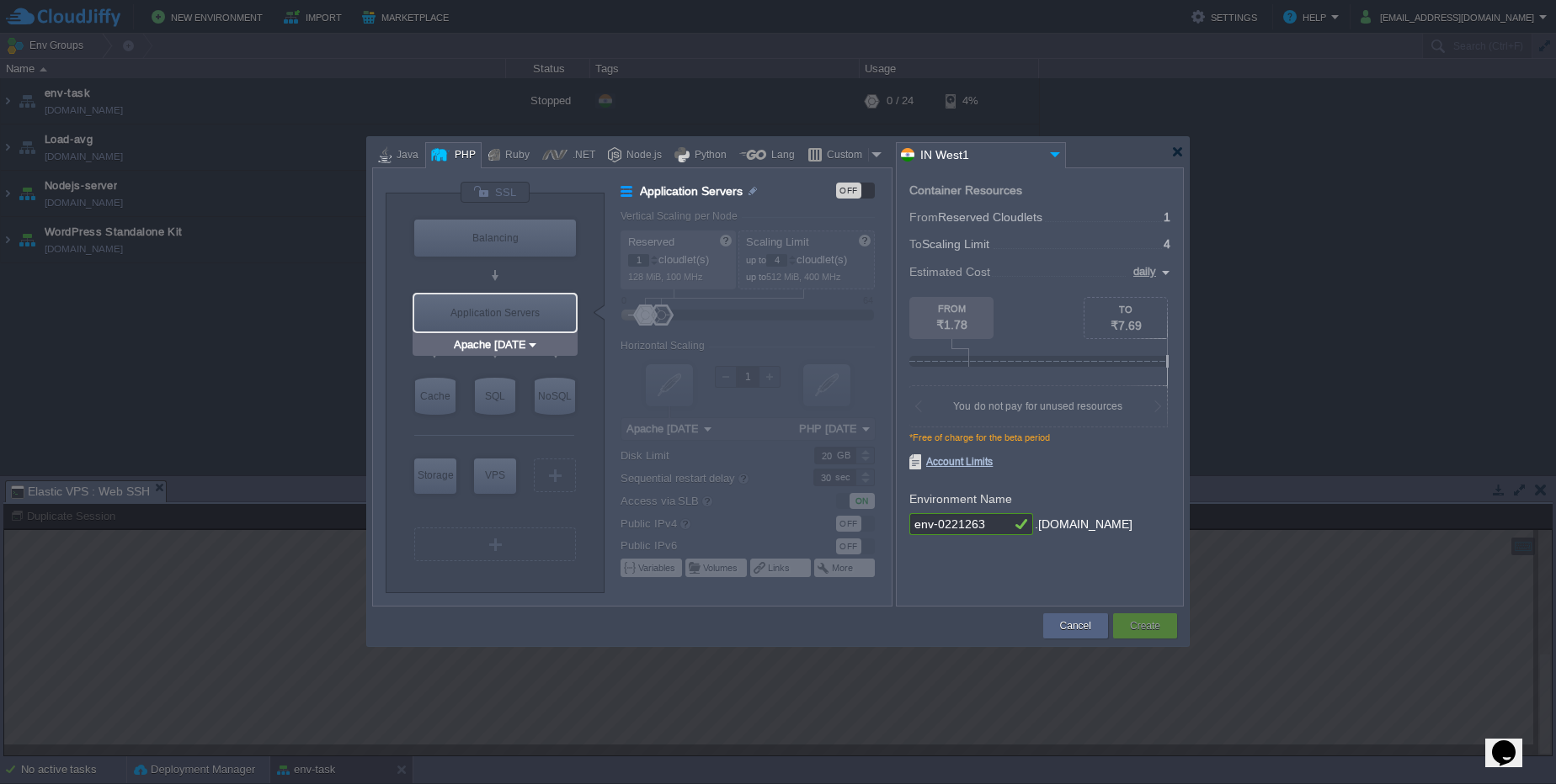
click at [462, 313] on div "Application Servers" at bounding box center [495, 313] width 161 height 37
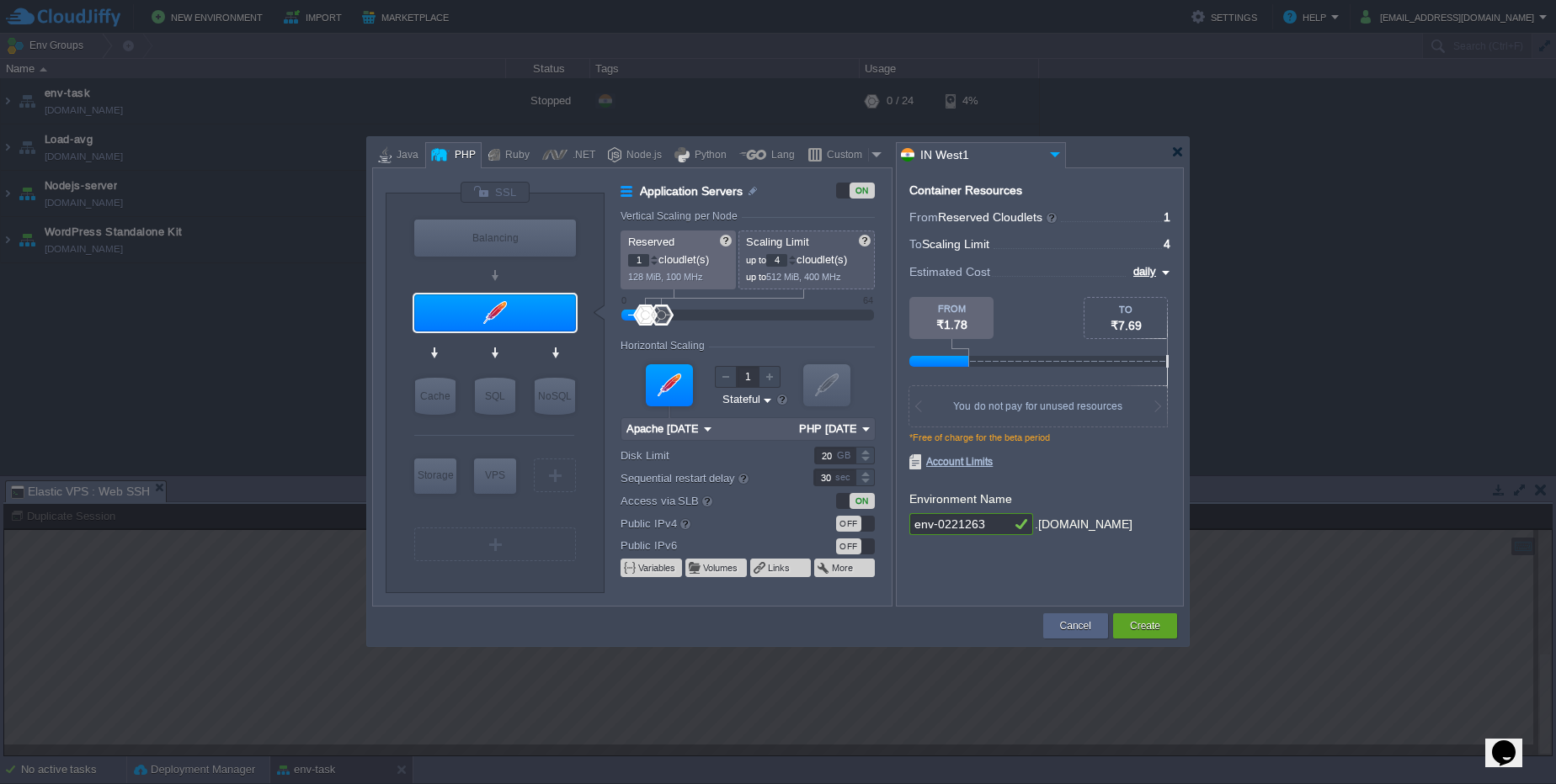
click at [863, 428] on img at bounding box center [866, 429] width 17 height 22
click at [852, 455] on div "PHP [DATE]" at bounding box center [833, 451] width 79 height 20
click at [994, 525] on input "env-0221263" at bounding box center [960, 524] width 101 height 22
type input "e"
type input "live-site"
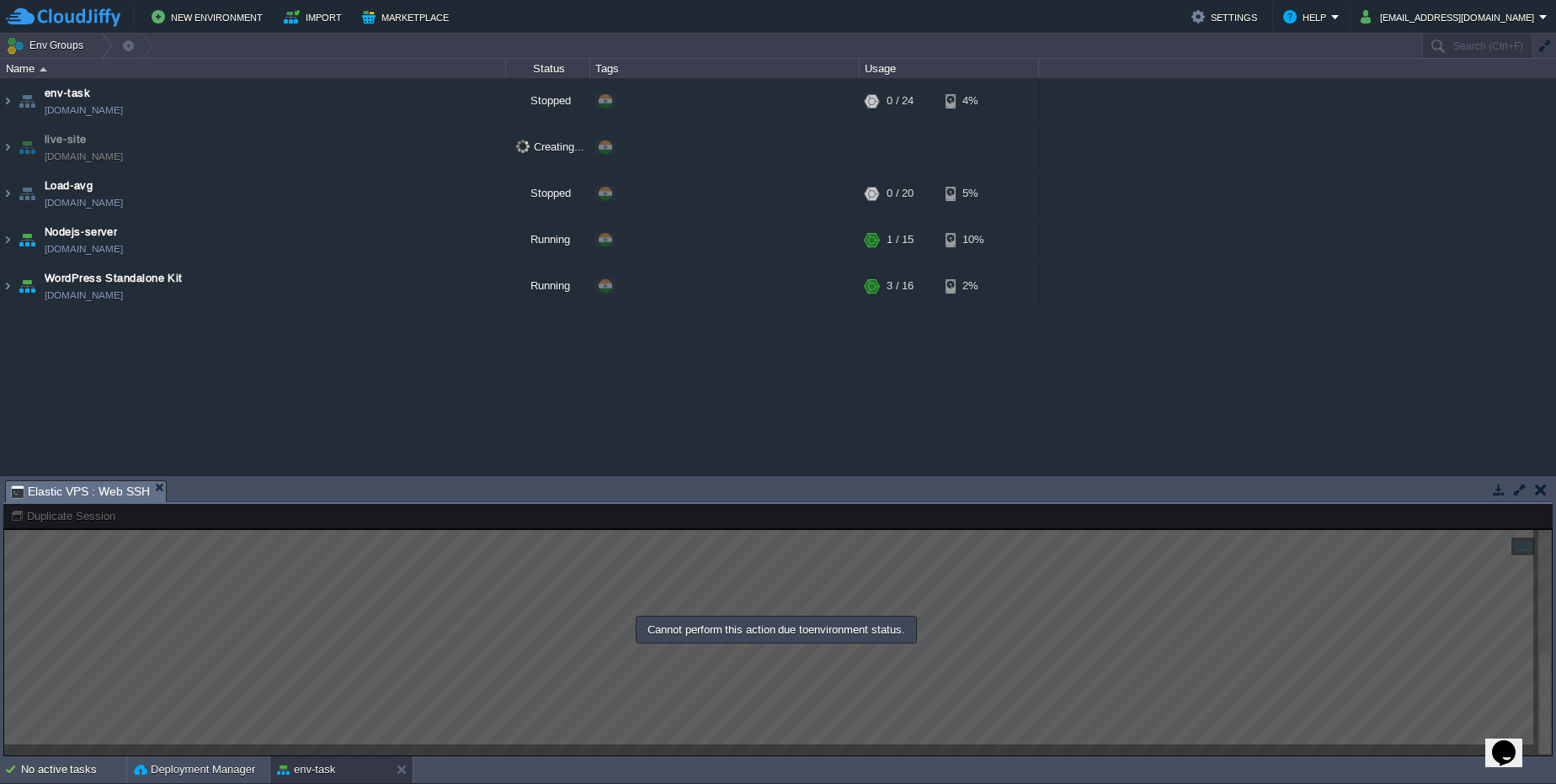
click at [1545, 485] on button "button" at bounding box center [1540, 490] width 12 height 16
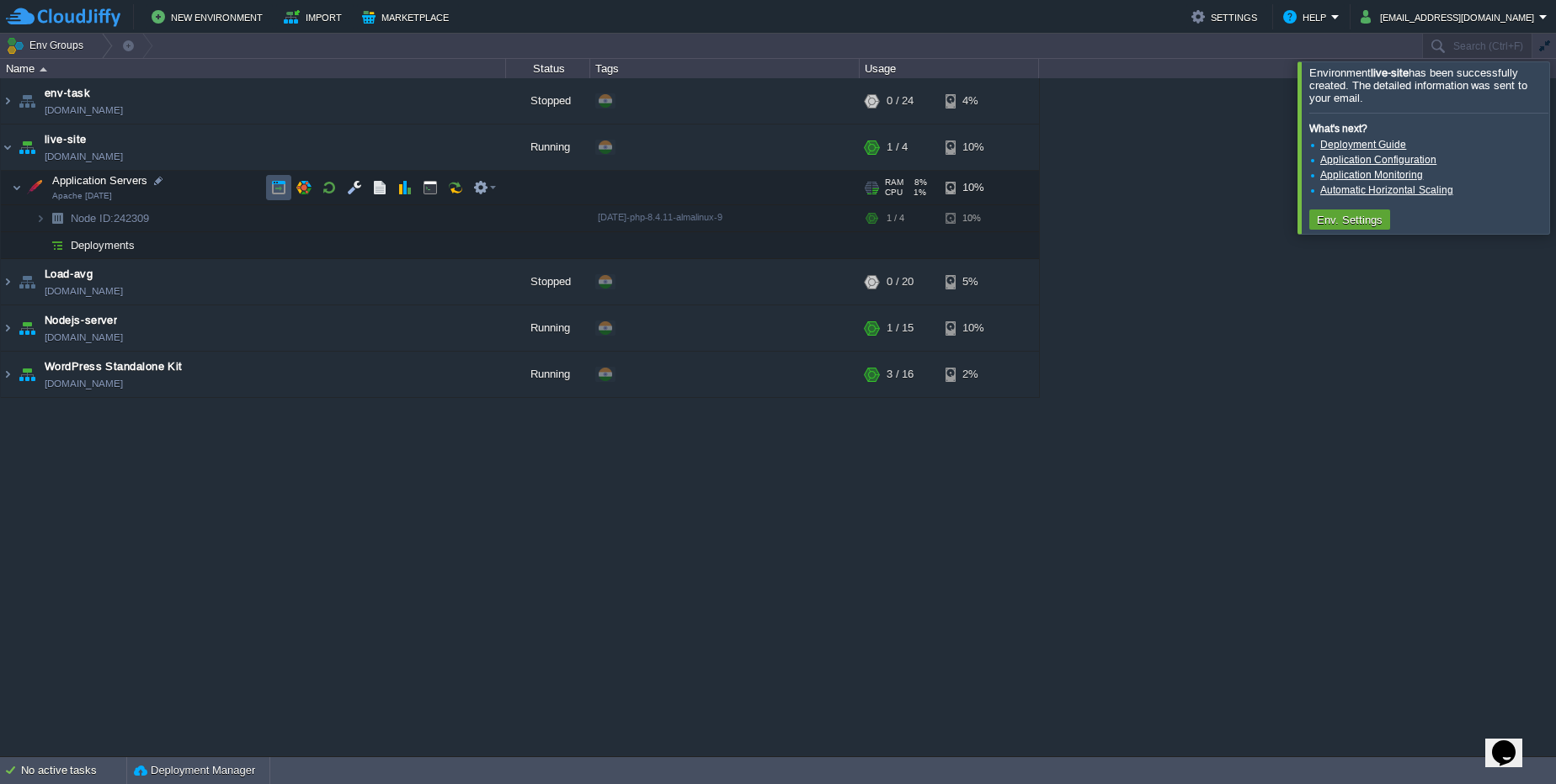
click at [278, 186] on button "button" at bounding box center [279, 187] width 16 height 16
click at [75, 161] on link "[DOMAIN_NAME]" at bounding box center [84, 155] width 79 height 17
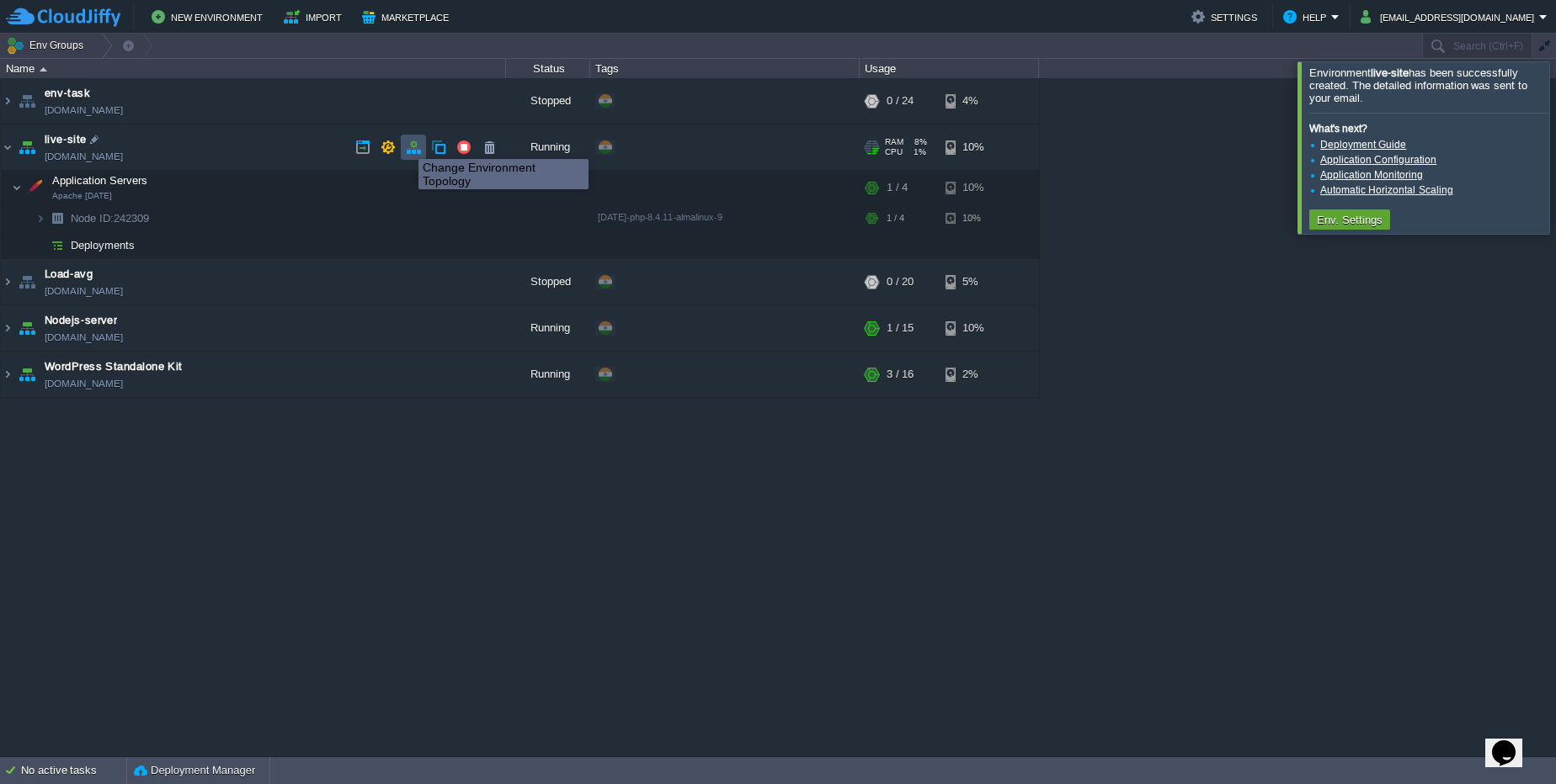
click at [417, 144] on button "button" at bounding box center [414, 148] width 16 height 16
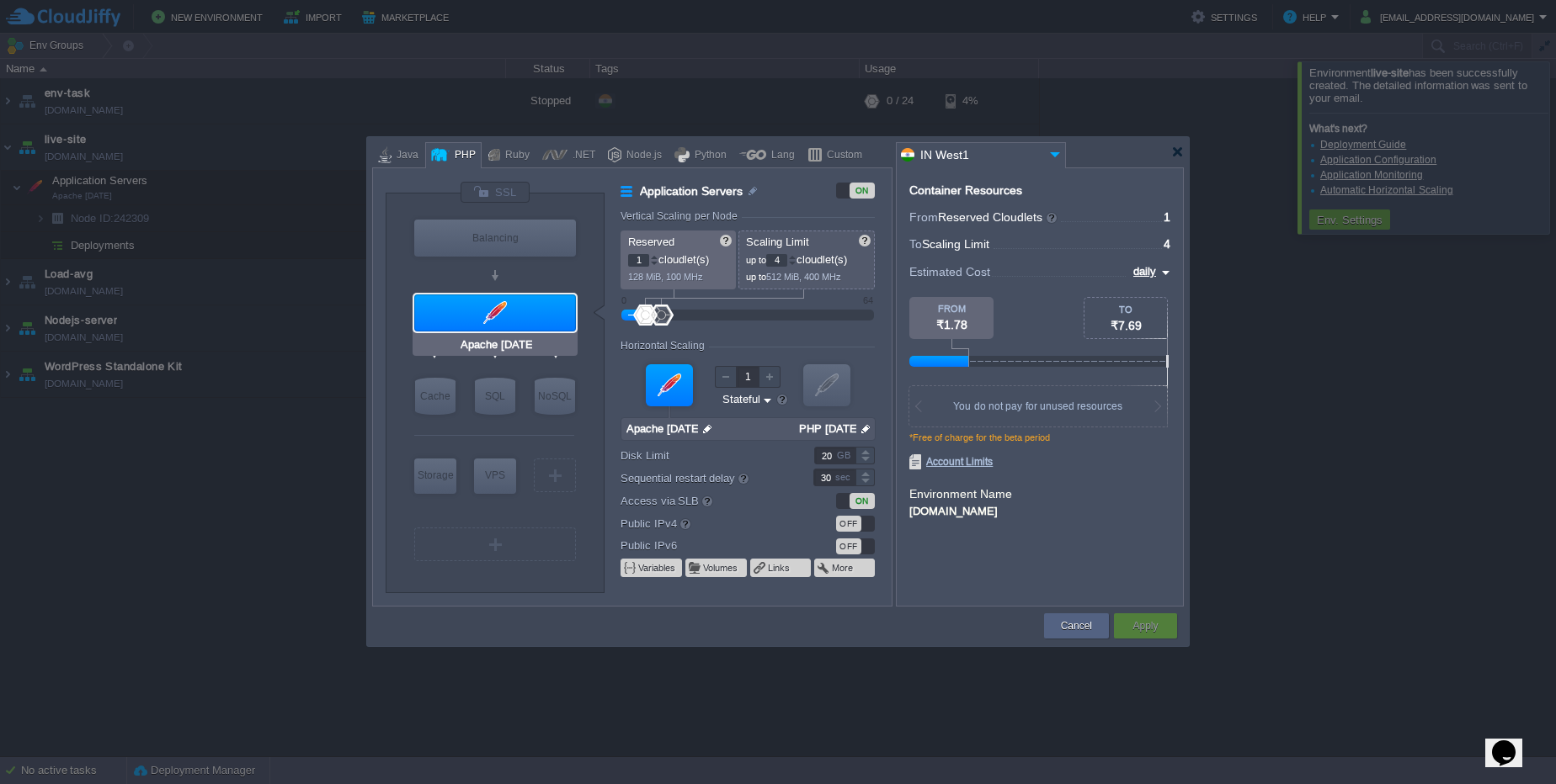
type input "NGINX 1.28.0"
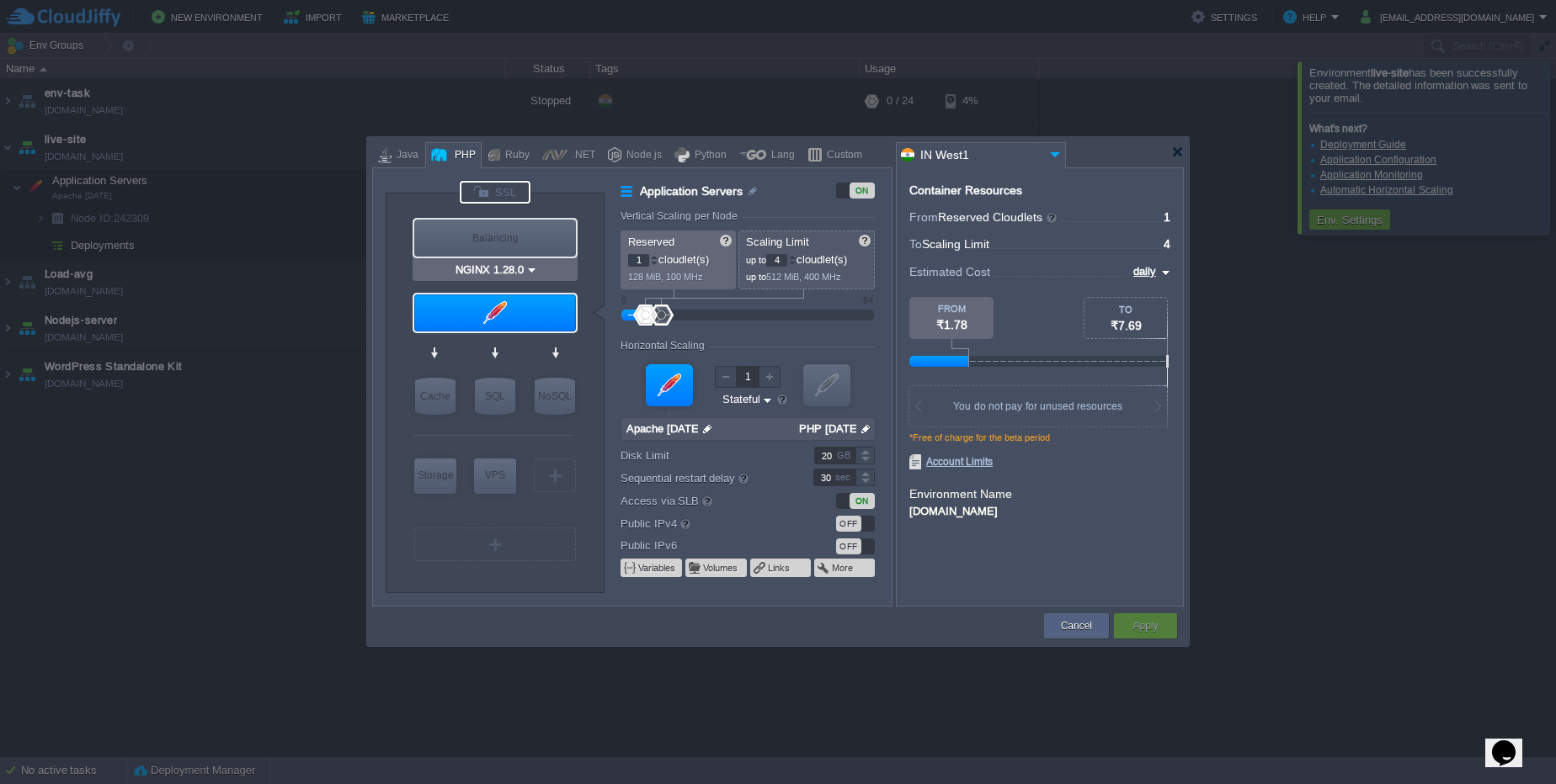
click at [504, 191] on div at bounding box center [495, 191] width 71 height 22
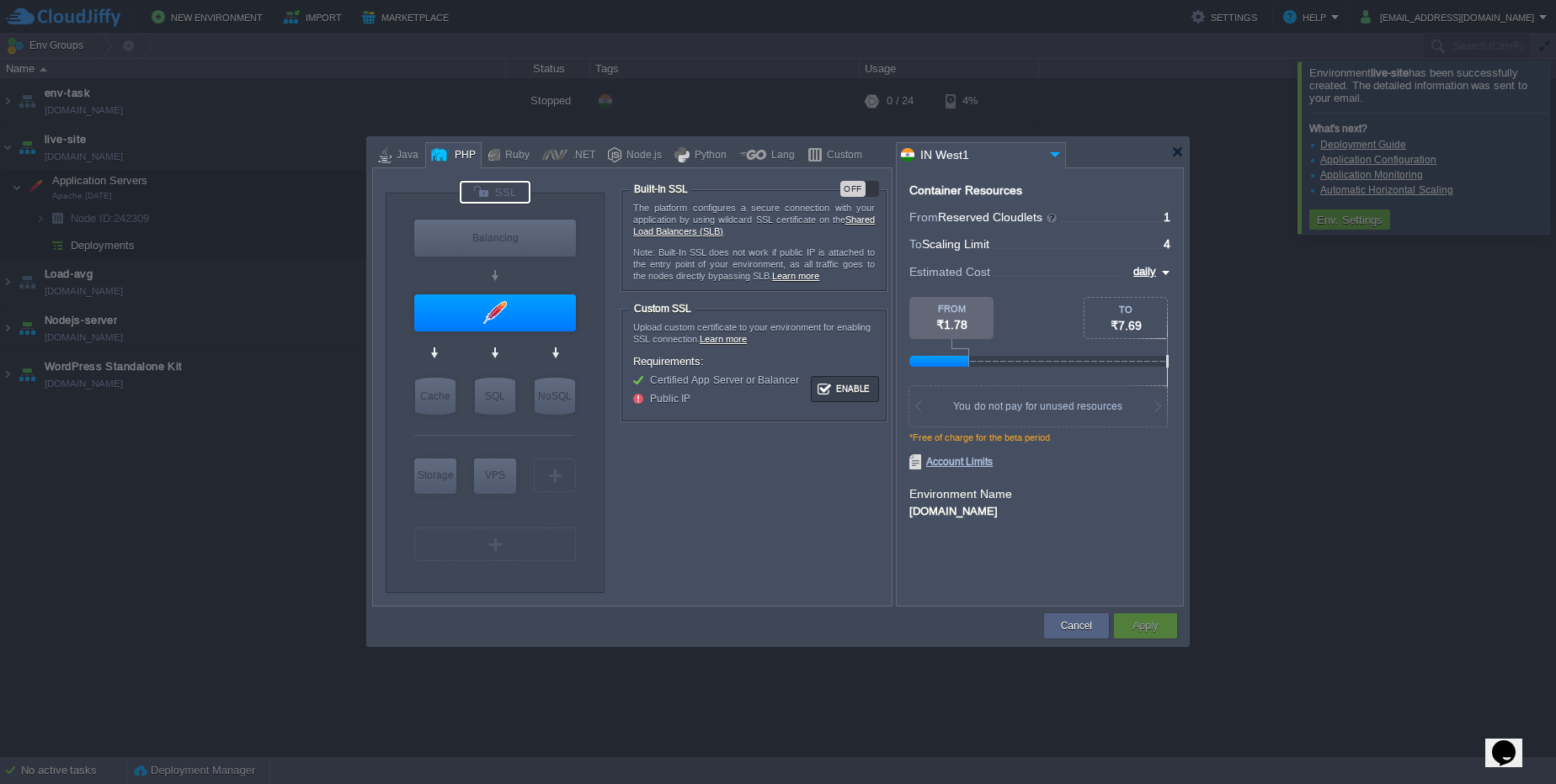
click at [851, 186] on div "OFF" at bounding box center [852, 188] width 25 height 16
click at [1158, 625] on div "Apply" at bounding box center [1145, 626] width 38 height 25
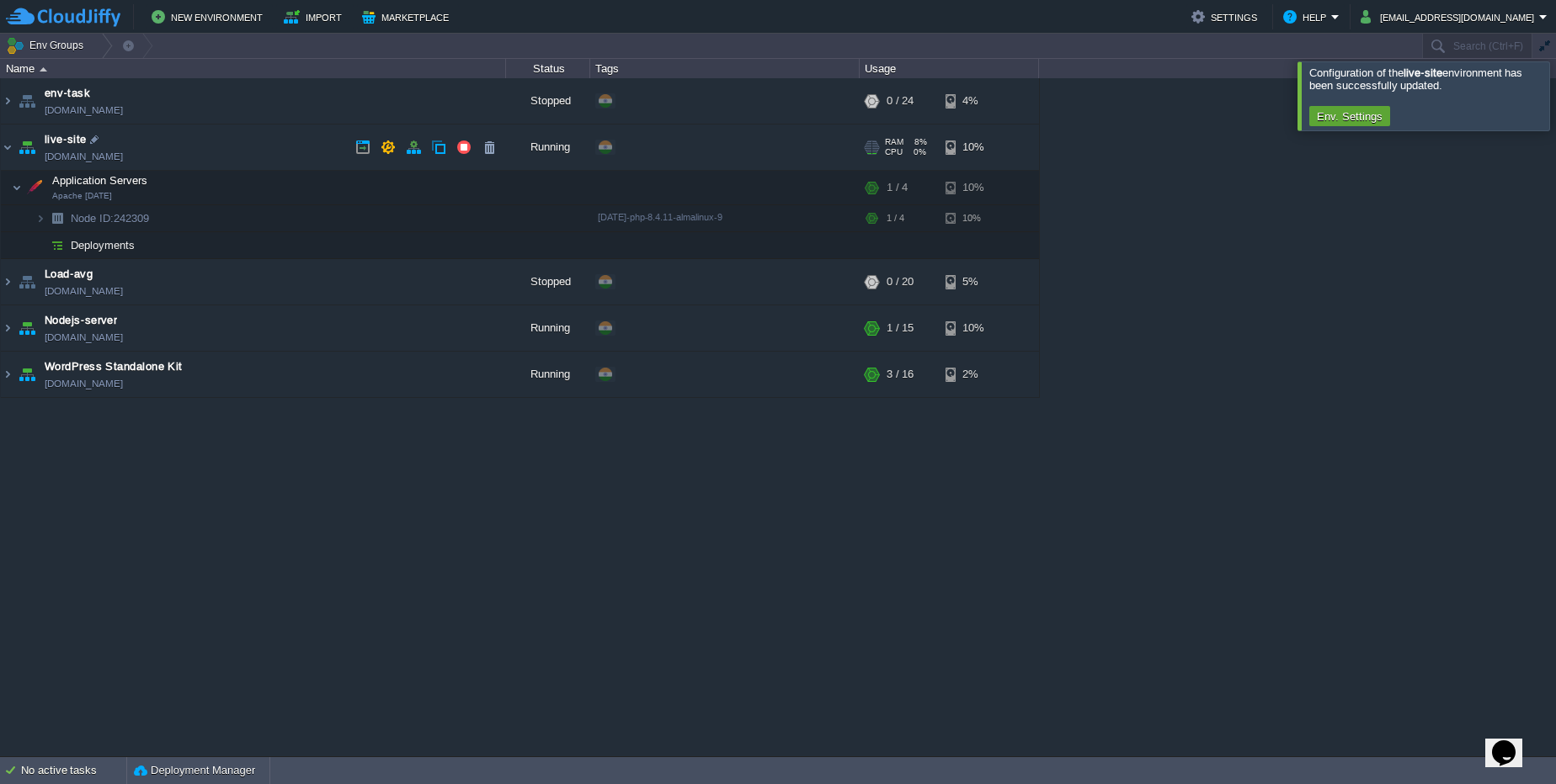
click at [121, 159] on link "[DOMAIN_NAME]" at bounding box center [84, 155] width 79 height 17
click at [407, 140] on button "button" at bounding box center [414, 148] width 16 height 16
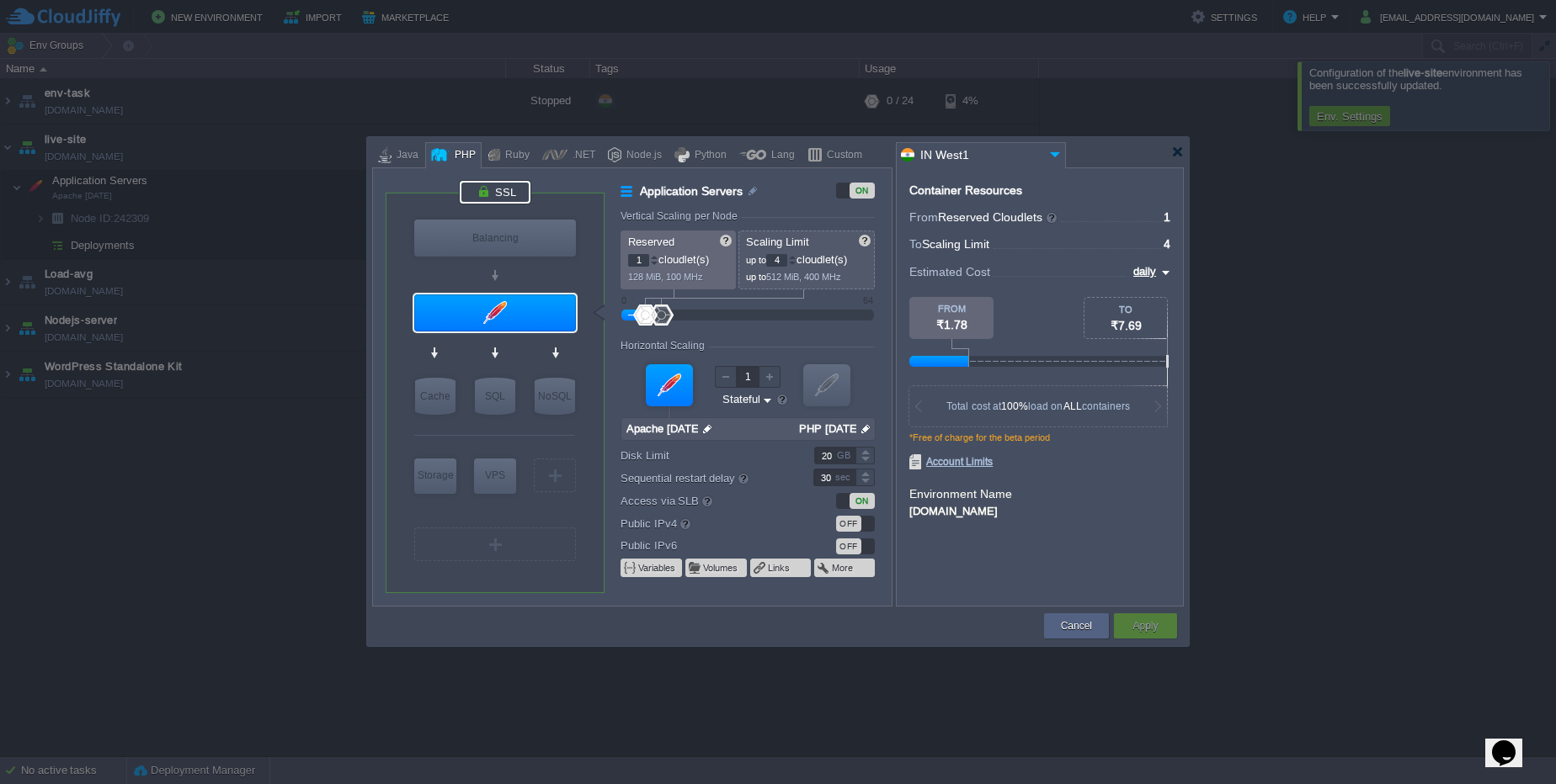
click at [510, 184] on div at bounding box center [495, 191] width 71 height 22
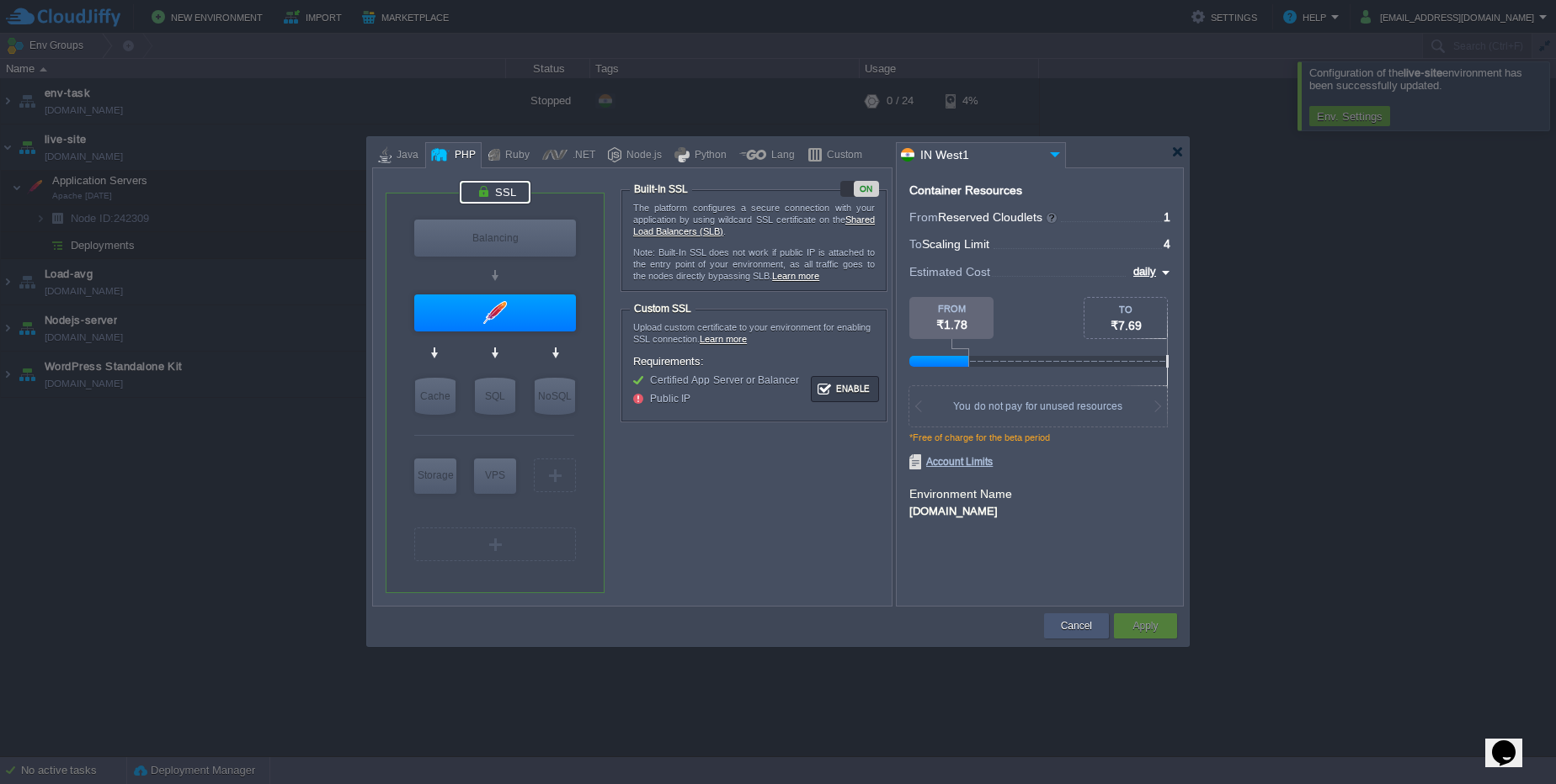
click at [1077, 629] on button "Cancel" at bounding box center [1076, 626] width 31 height 17
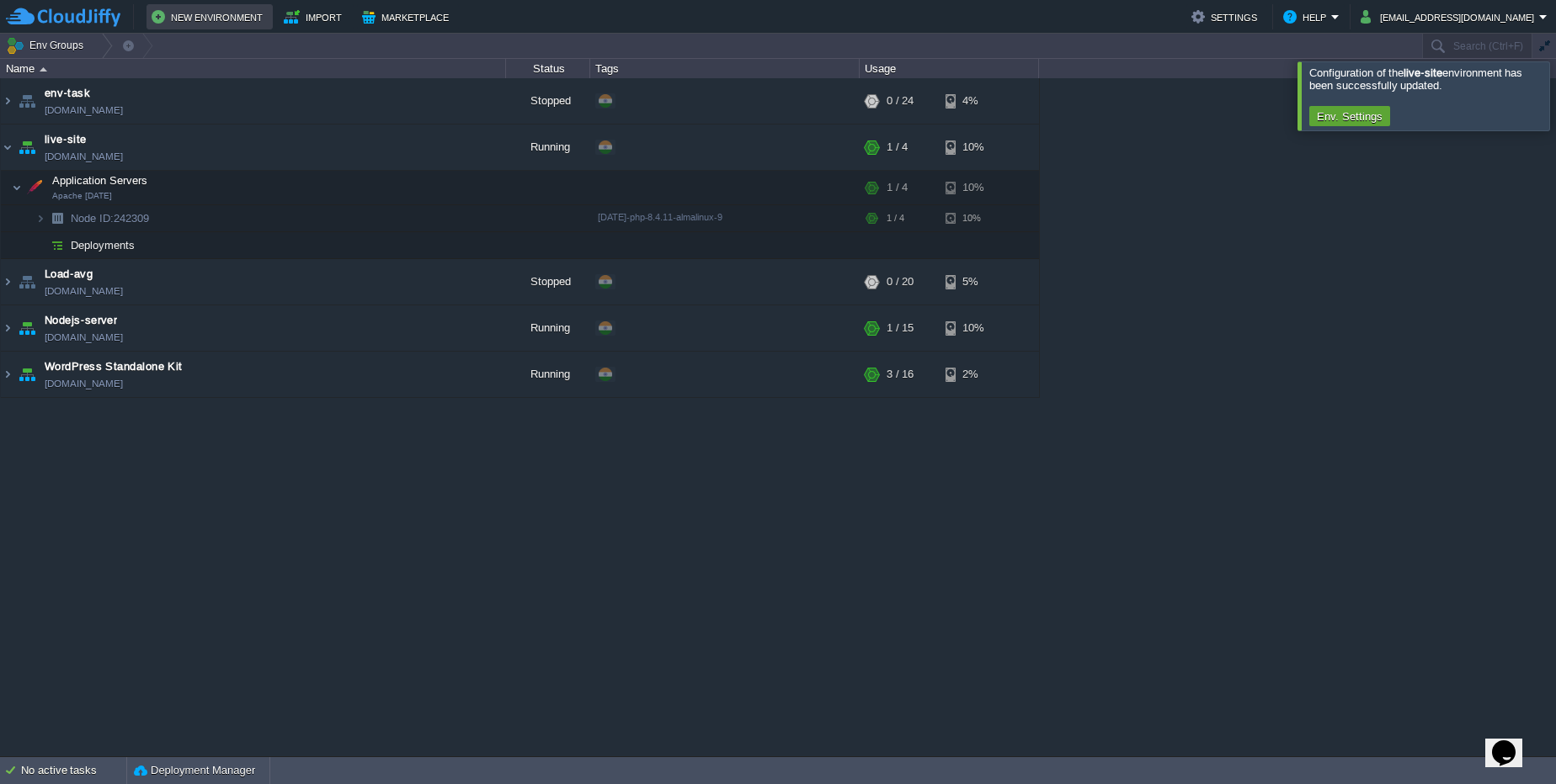
click at [239, 16] on button "New Environment" at bounding box center [210, 17] width 117 height 20
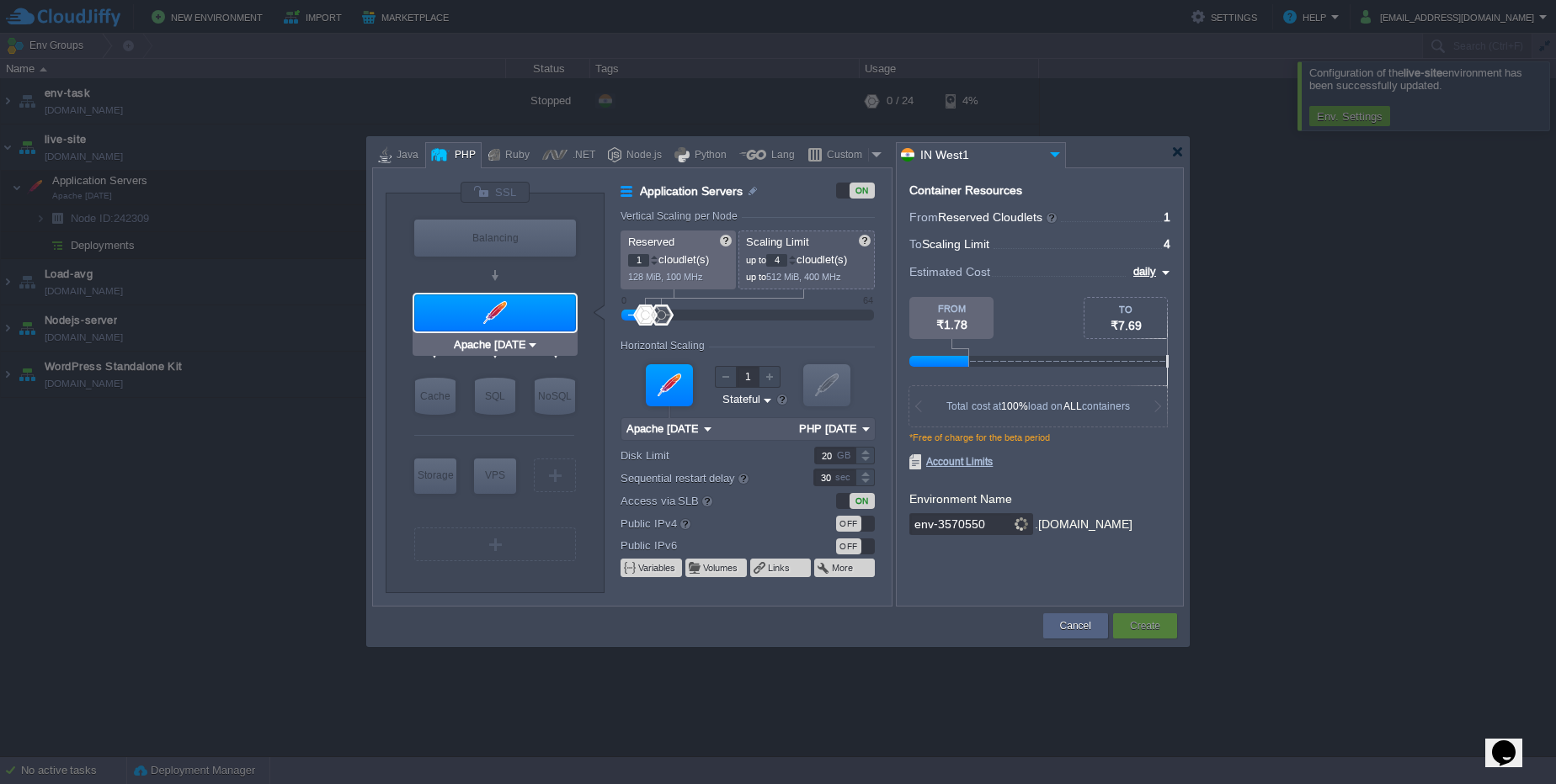
type input "NGINX 1.28.0"
click at [643, 154] on div "Node.js" at bounding box center [641, 155] width 41 height 25
type input "Application Servers"
type input "4"
type input "8"
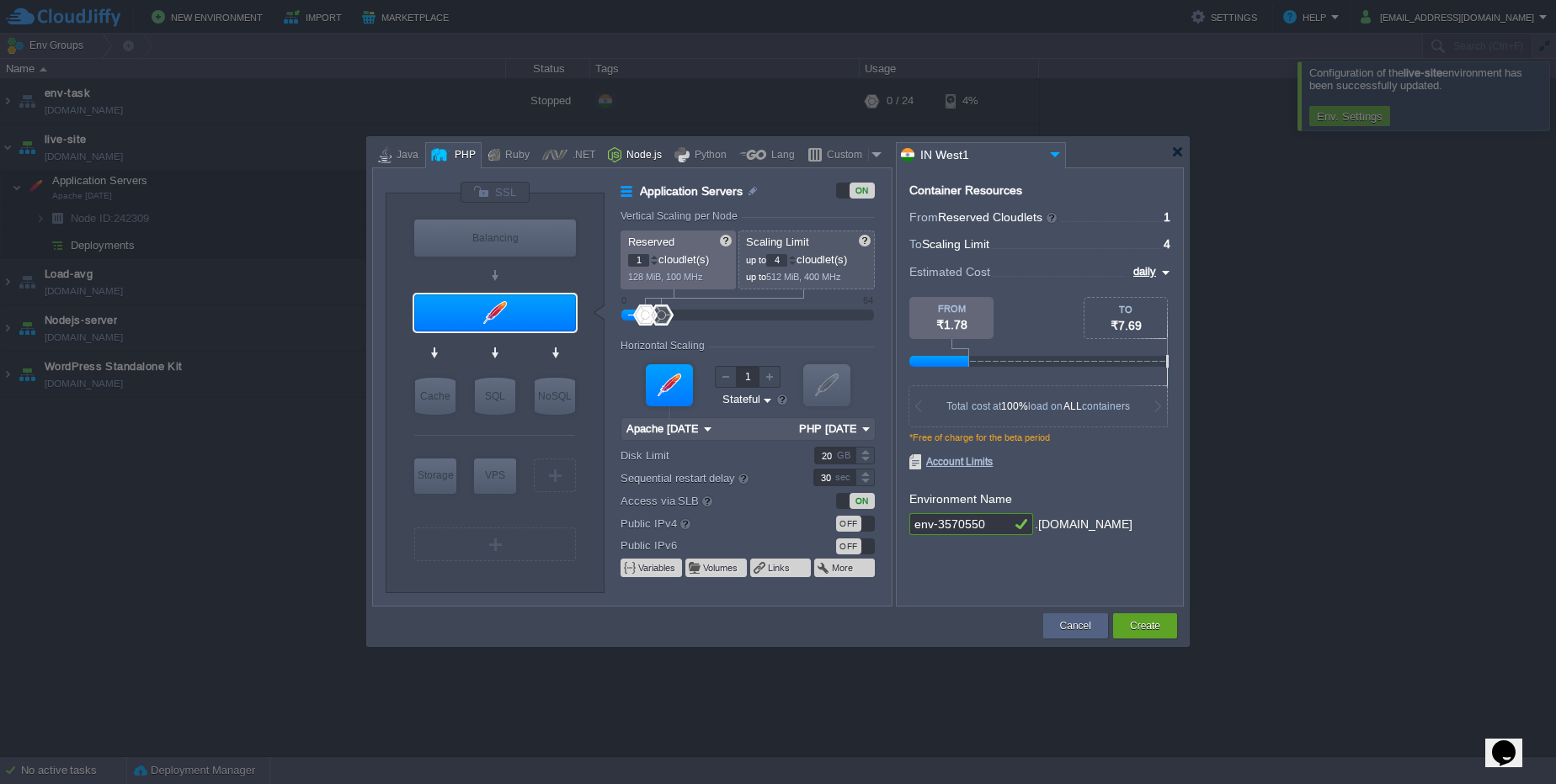
type input "Node.js 24.5.0 LTS"
type input "24.5.0-pm2"
click at [1142, 631] on button "Create" at bounding box center [1144, 626] width 30 height 17
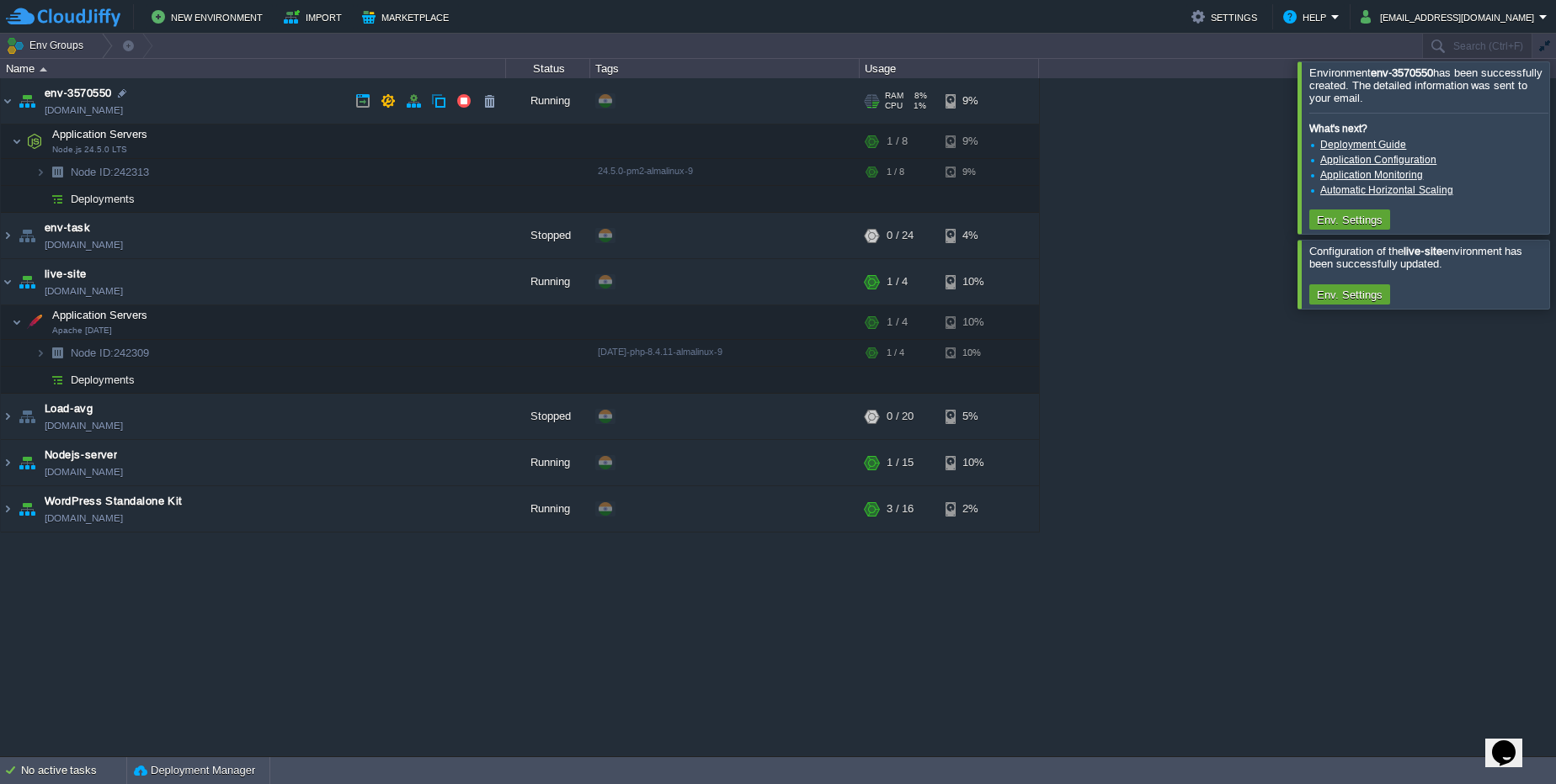
click at [76, 115] on link "[DOMAIN_NAME]" at bounding box center [84, 110] width 79 height 17
click at [417, 103] on button "button" at bounding box center [414, 101] width 16 height 16
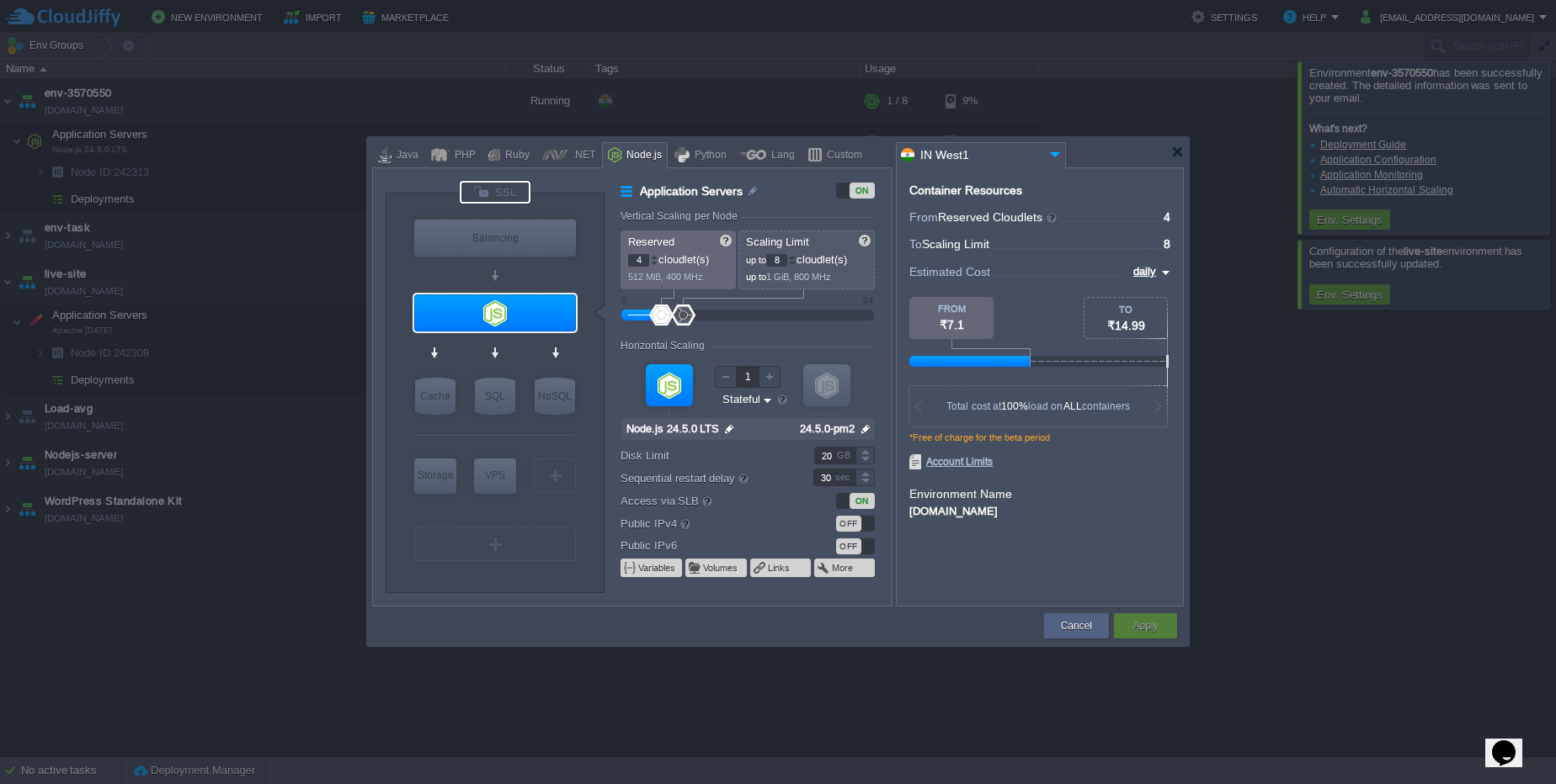
click at [518, 188] on div at bounding box center [495, 191] width 71 height 22
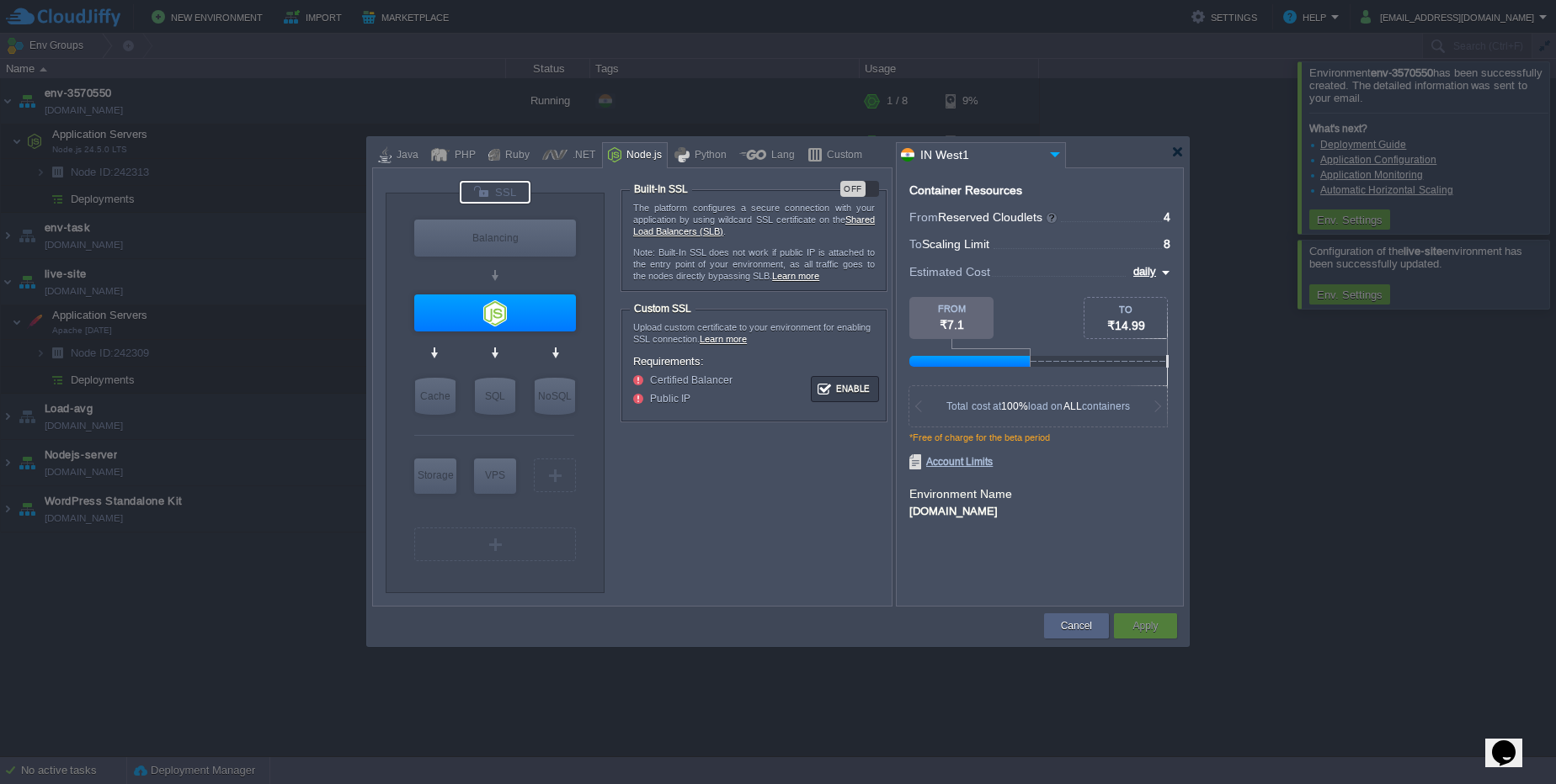
click at [858, 187] on div "OFF" at bounding box center [852, 188] width 25 height 16
click at [1155, 626] on button "Apply" at bounding box center [1145, 626] width 25 height 17
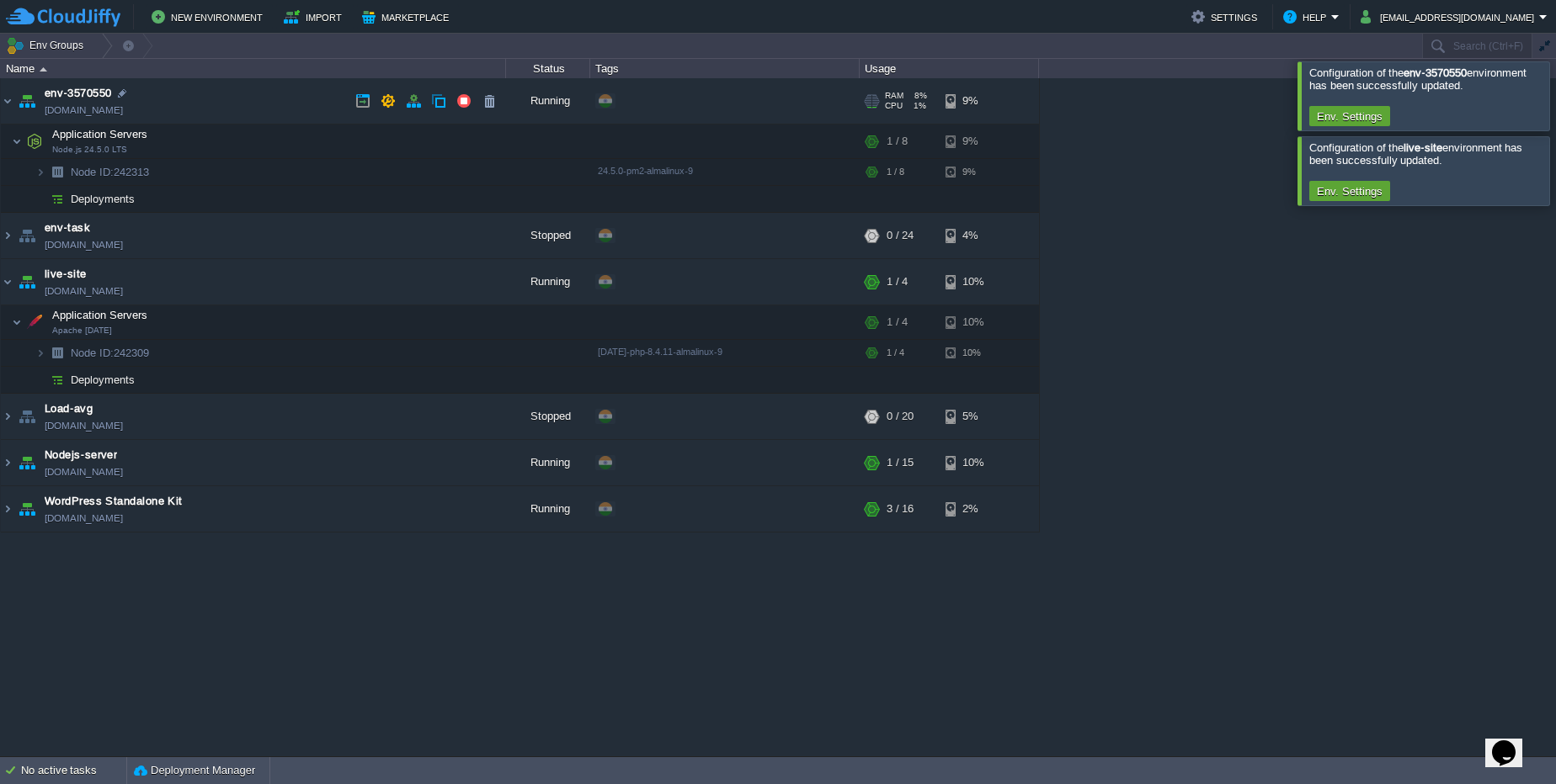
click at [82, 117] on link "[DOMAIN_NAME]" at bounding box center [84, 110] width 79 height 17
click at [122, 113] on link "[DOMAIN_NAME]" at bounding box center [84, 110] width 79 height 17
click at [462, 104] on button "button" at bounding box center [464, 101] width 16 height 16
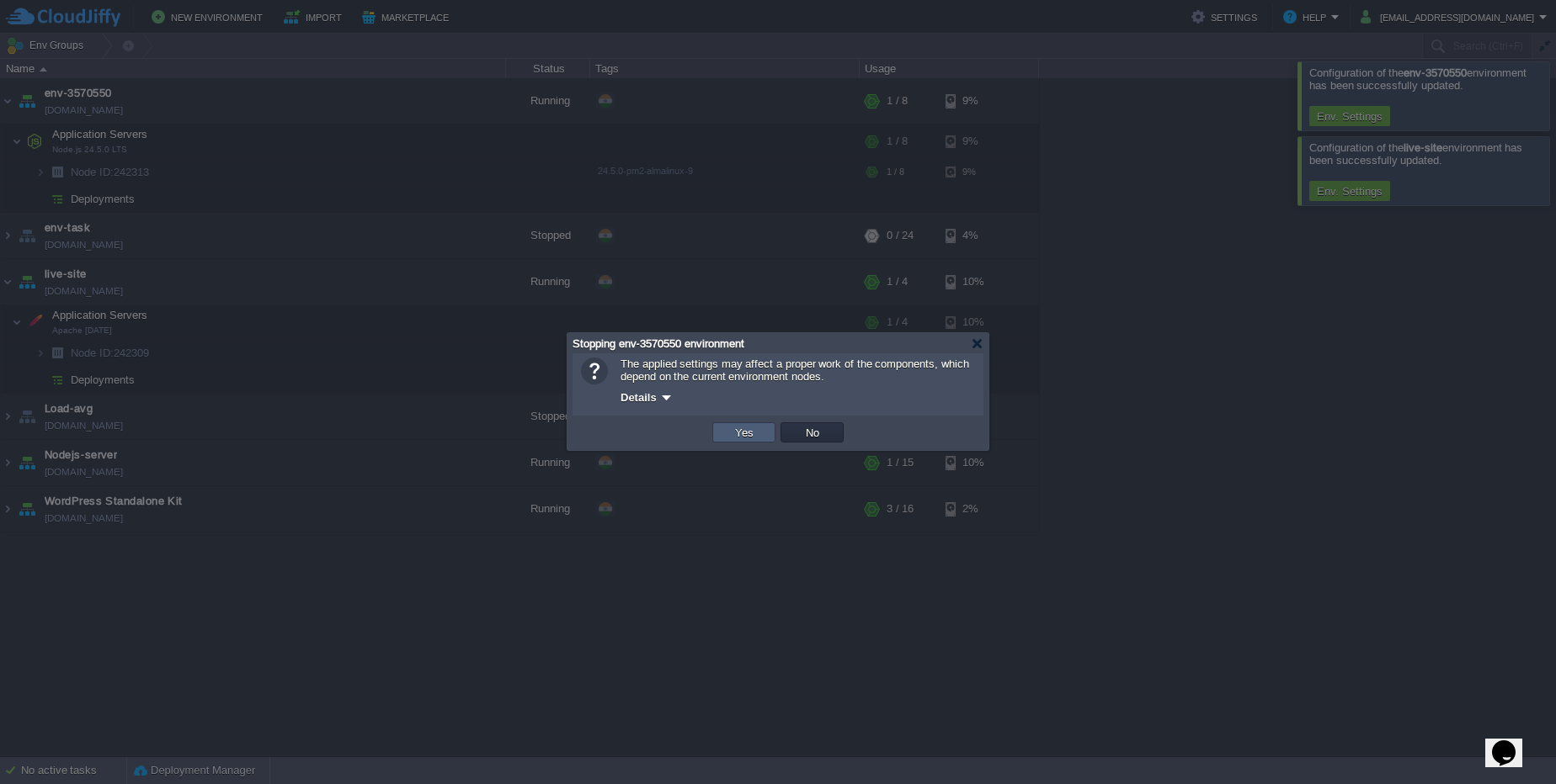
click at [755, 420] on td "Yes" at bounding box center [743, 432] width 68 height 25
click at [747, 437] on button "Yes" at bounding box center [743, 432] width 28 height 16
